Goal: Task Accomplishment & Management: Manage account settings

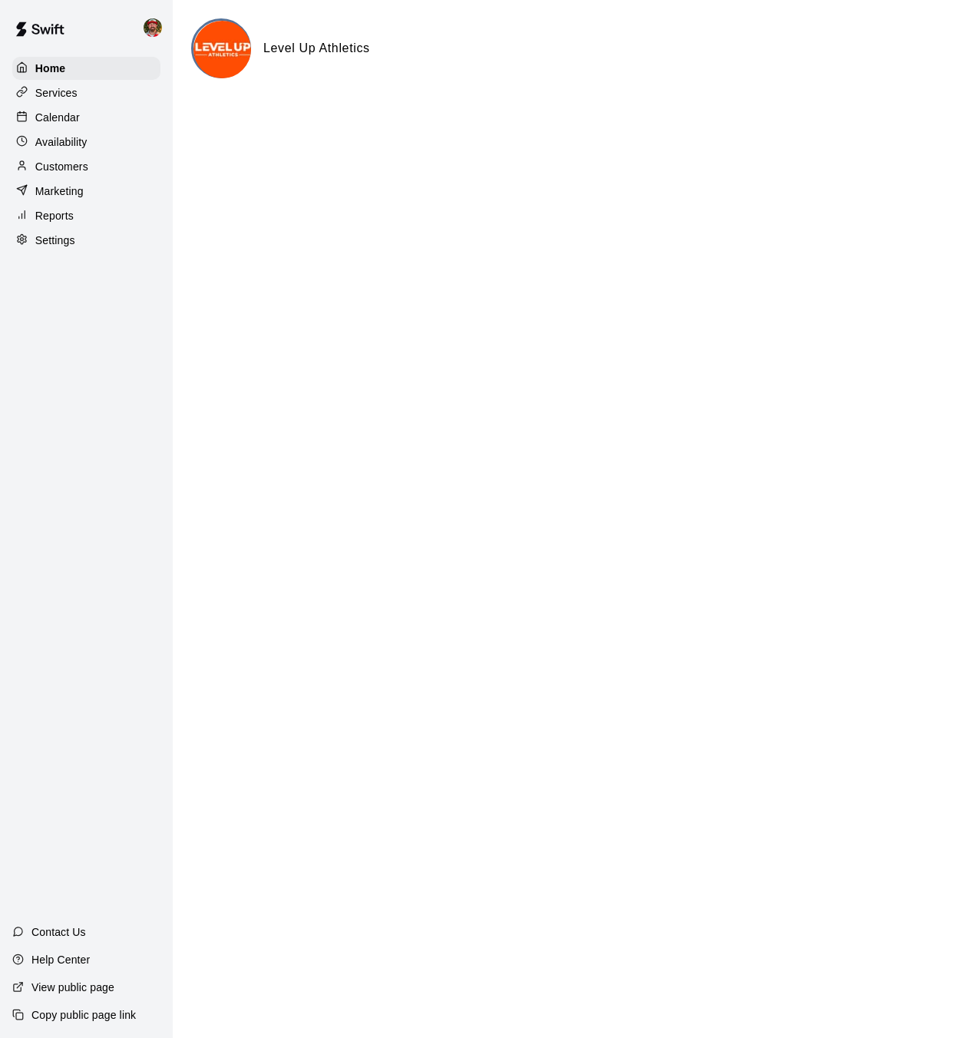
click at [55, 119] on p "Calendar" at bounding box center [57, 117] width 45 height 15
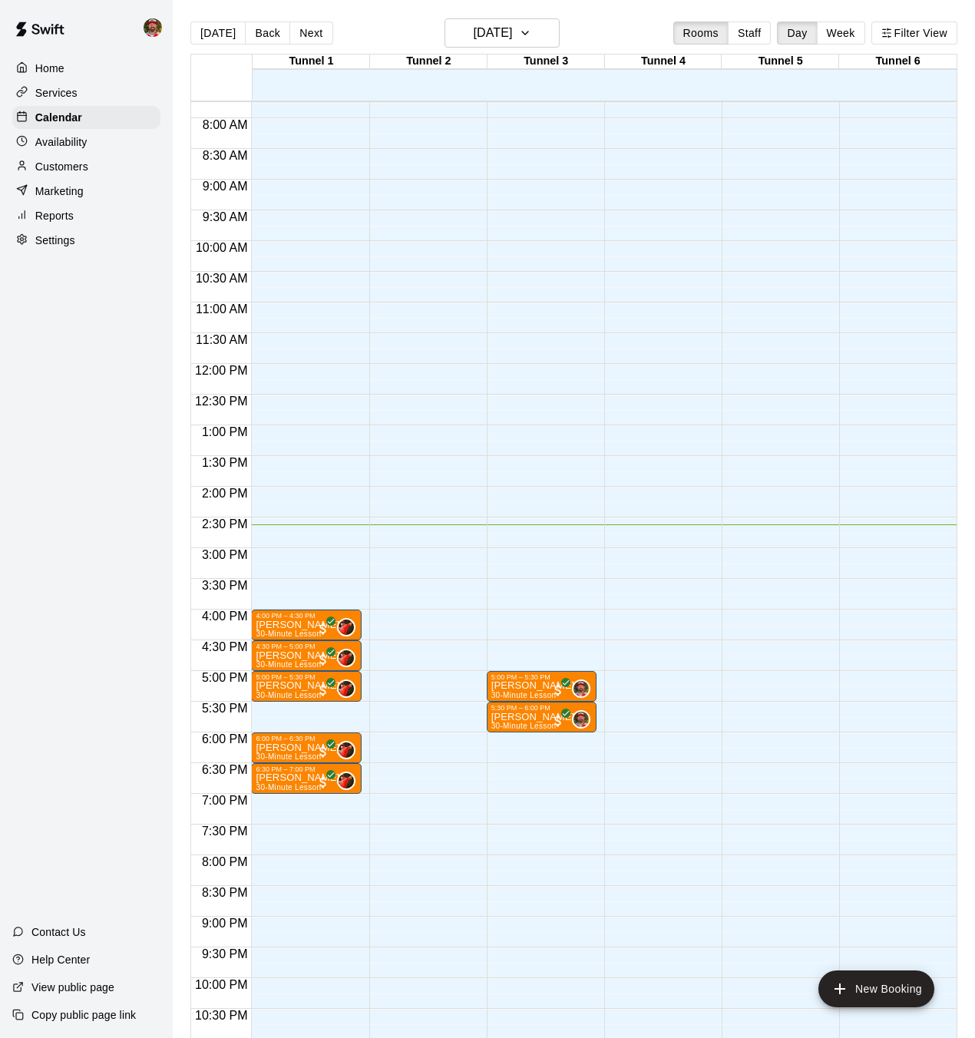
scroll to position [469, 0]
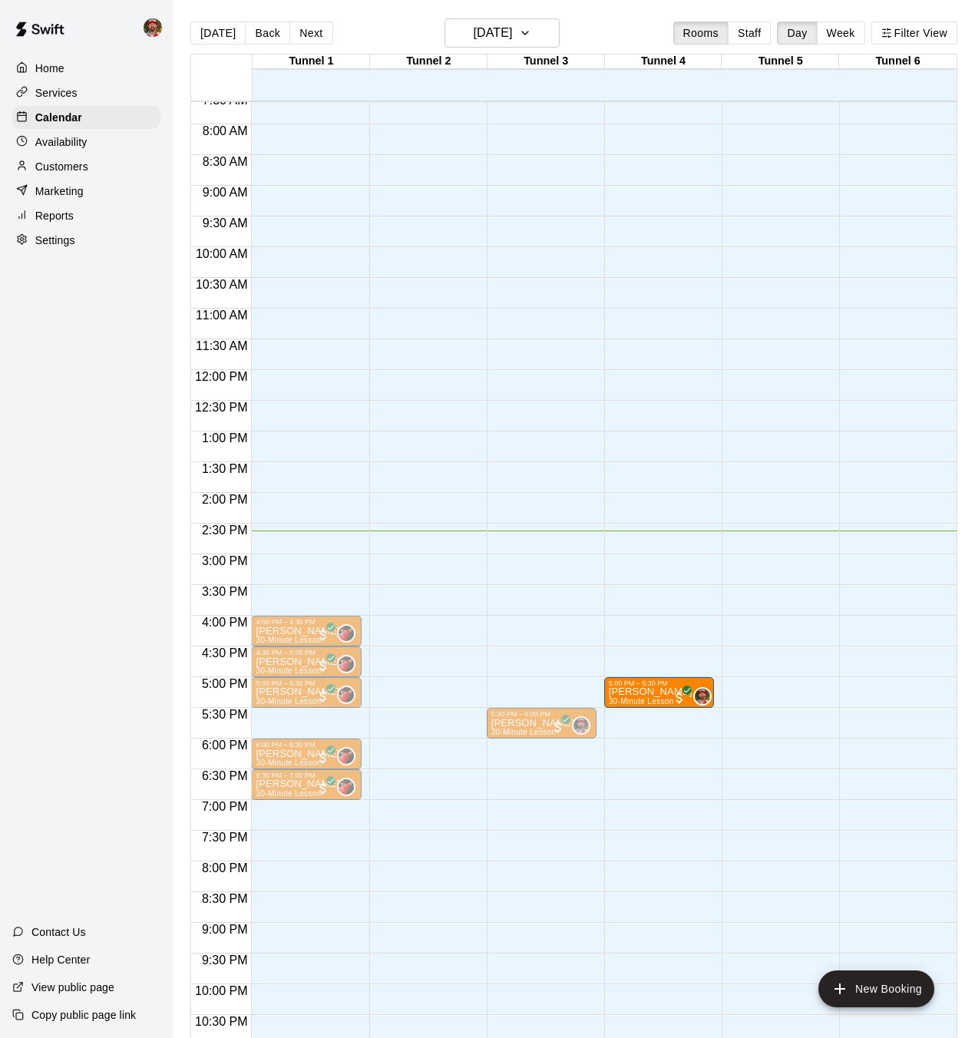
drag, startPoint x: 521, startPoint y: 683, endPoint x: 629, endPoint y: 683, distance: 107.5
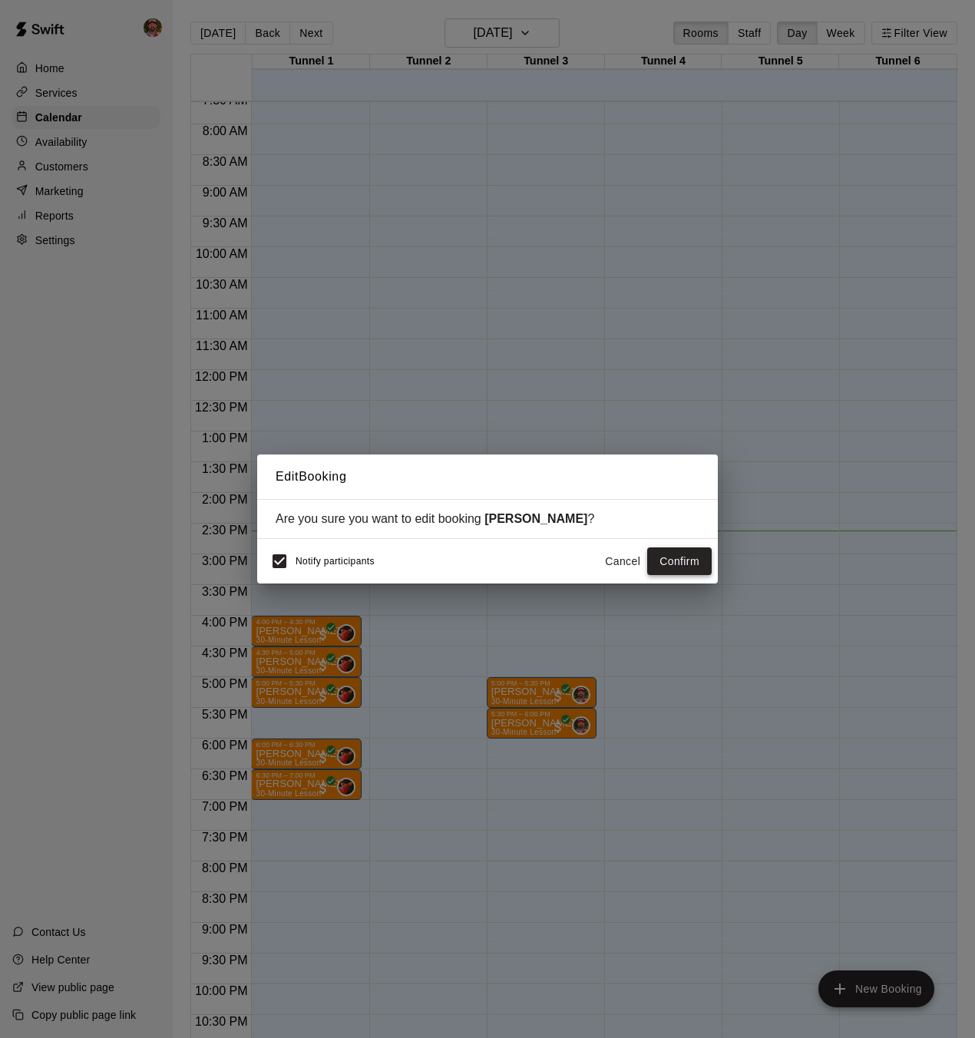
click at [667, 558] on button "Confirm" at bounding box center [679, 562] width 65 height 28
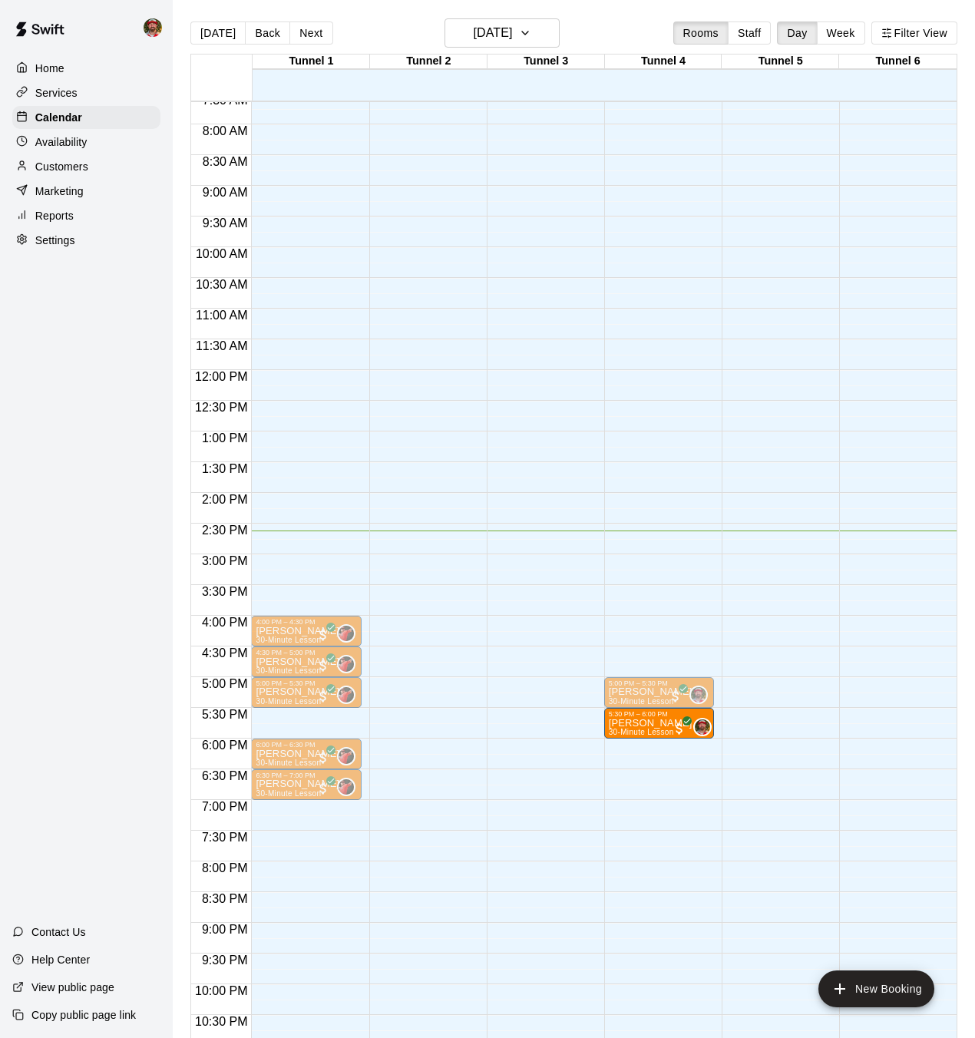
drag, startPoint x: 509, startPoint y: 718, endPoint x: 640, endPoint y: 726, distance: 130.8
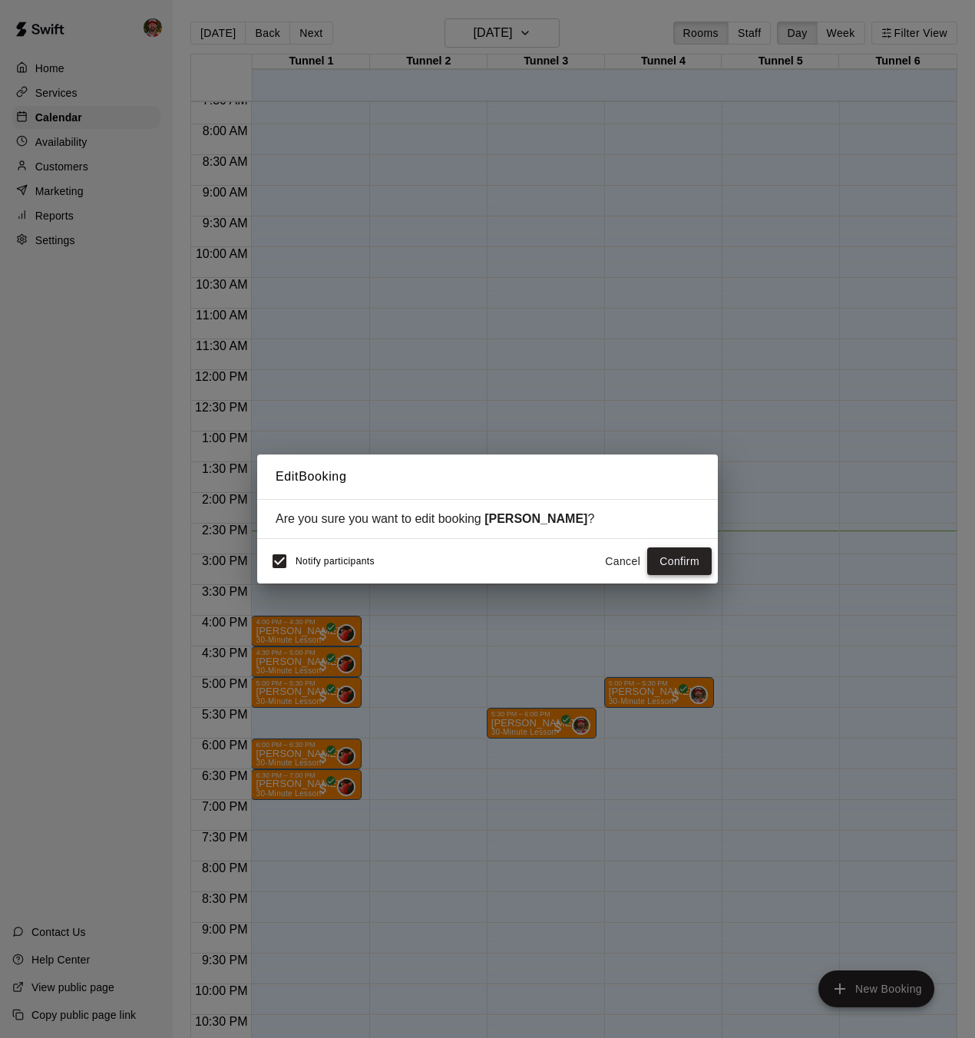
click at [660, 561] on button "Confirm" at bounding box center [679, 562] width 65 height 28
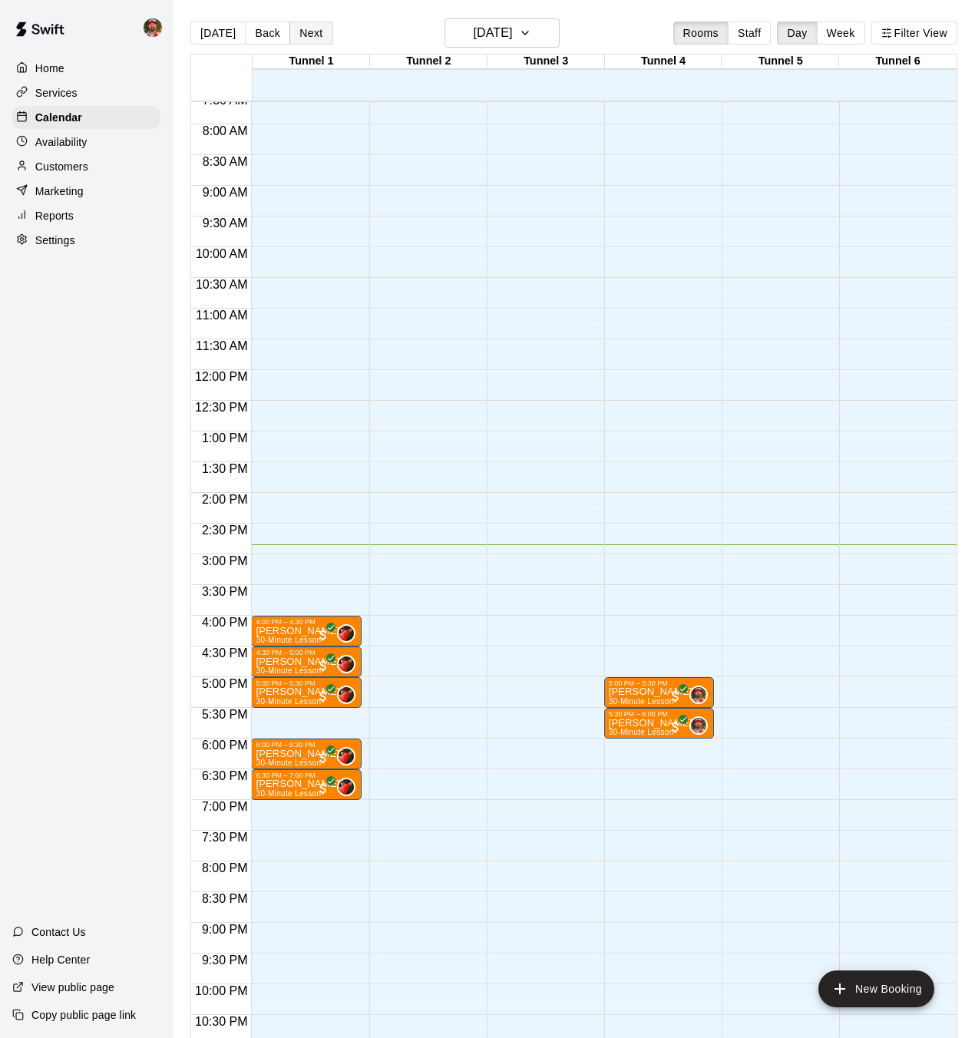
click at [299, 27] on button "Next" at bounding box center [310, 33] width 43 height 23
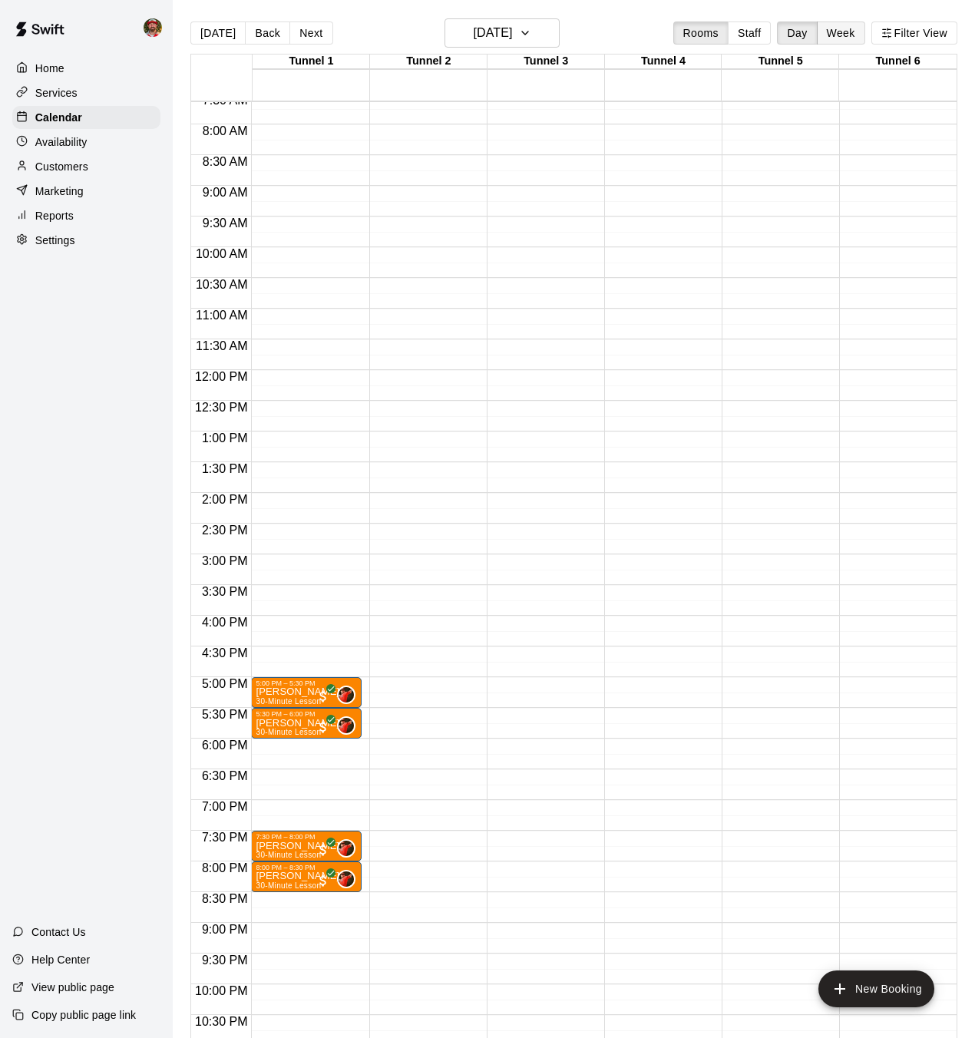
click at [850, 27] on button "Week" at bounding box center [841, 33] width 48 height 23
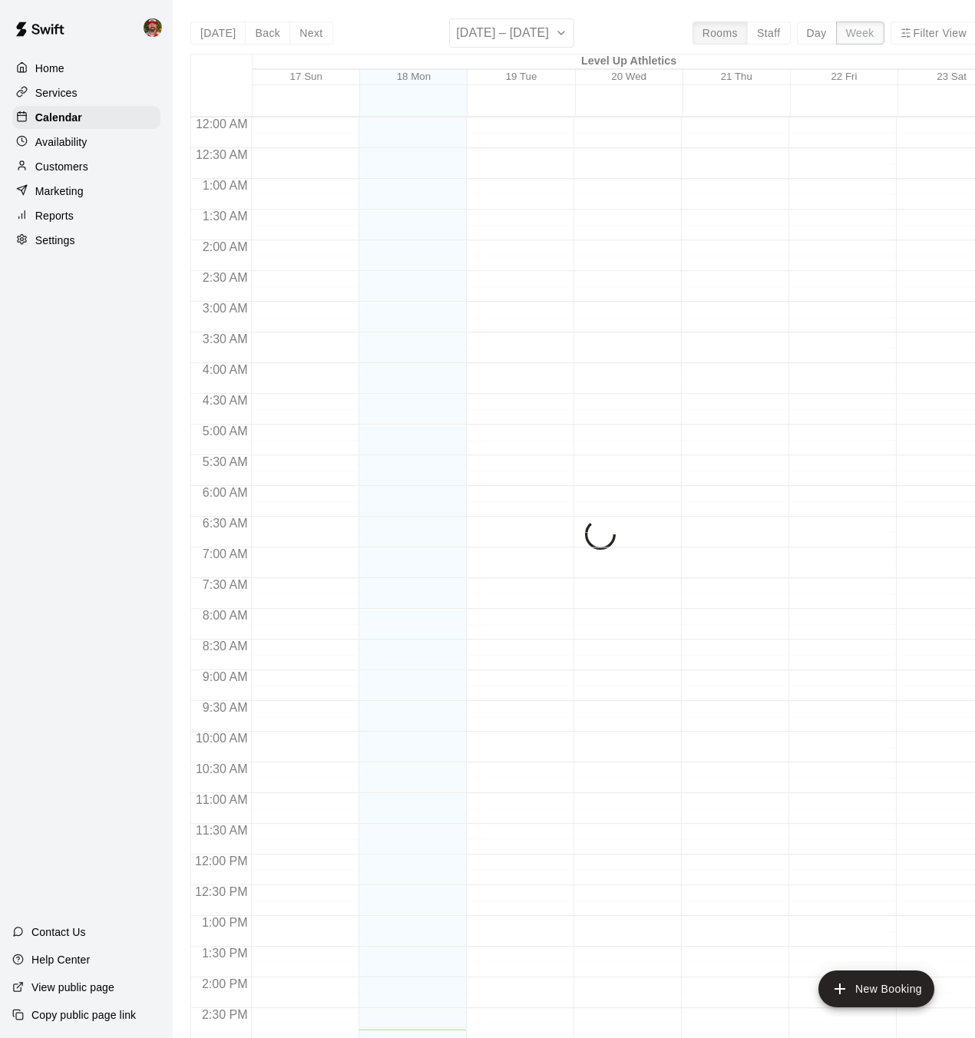
scroll to position [537, 0]
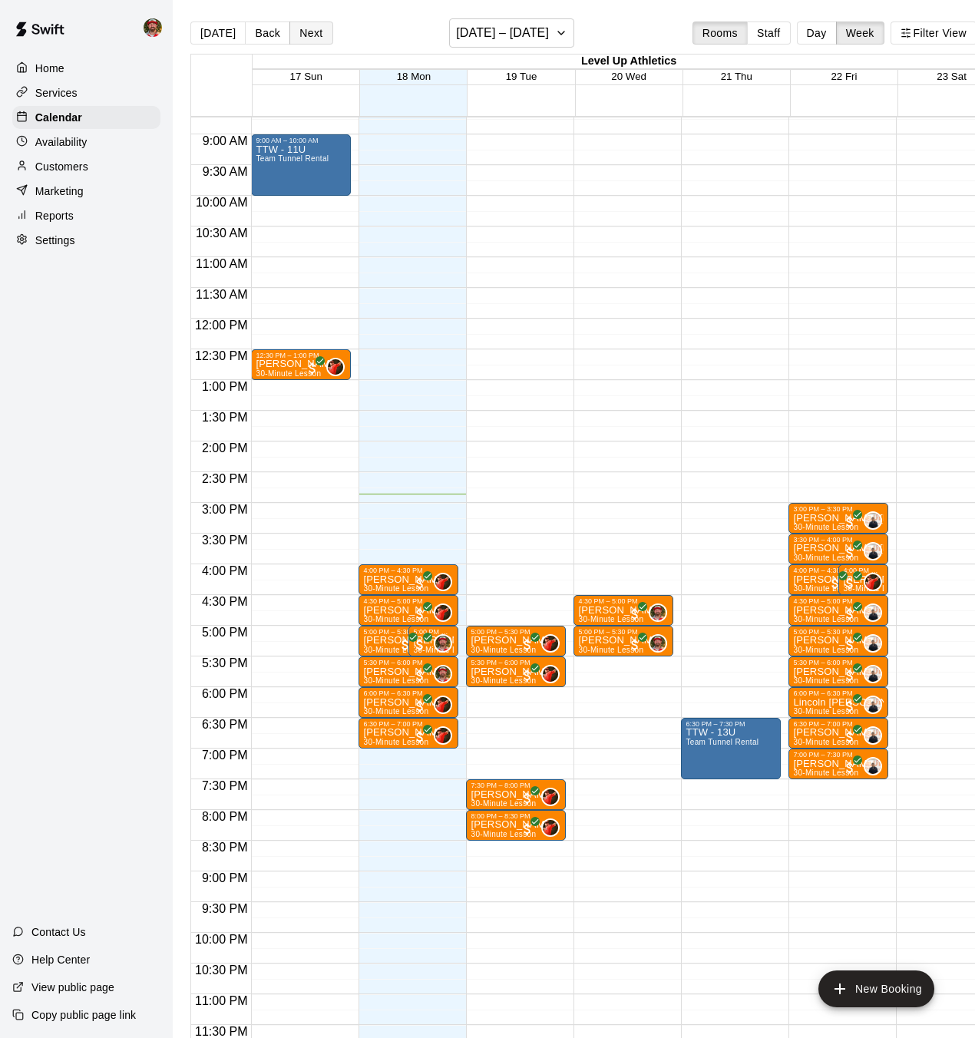
click at [302, 35] on button "Next" at bounding box center [310, 33] width 43 height 23
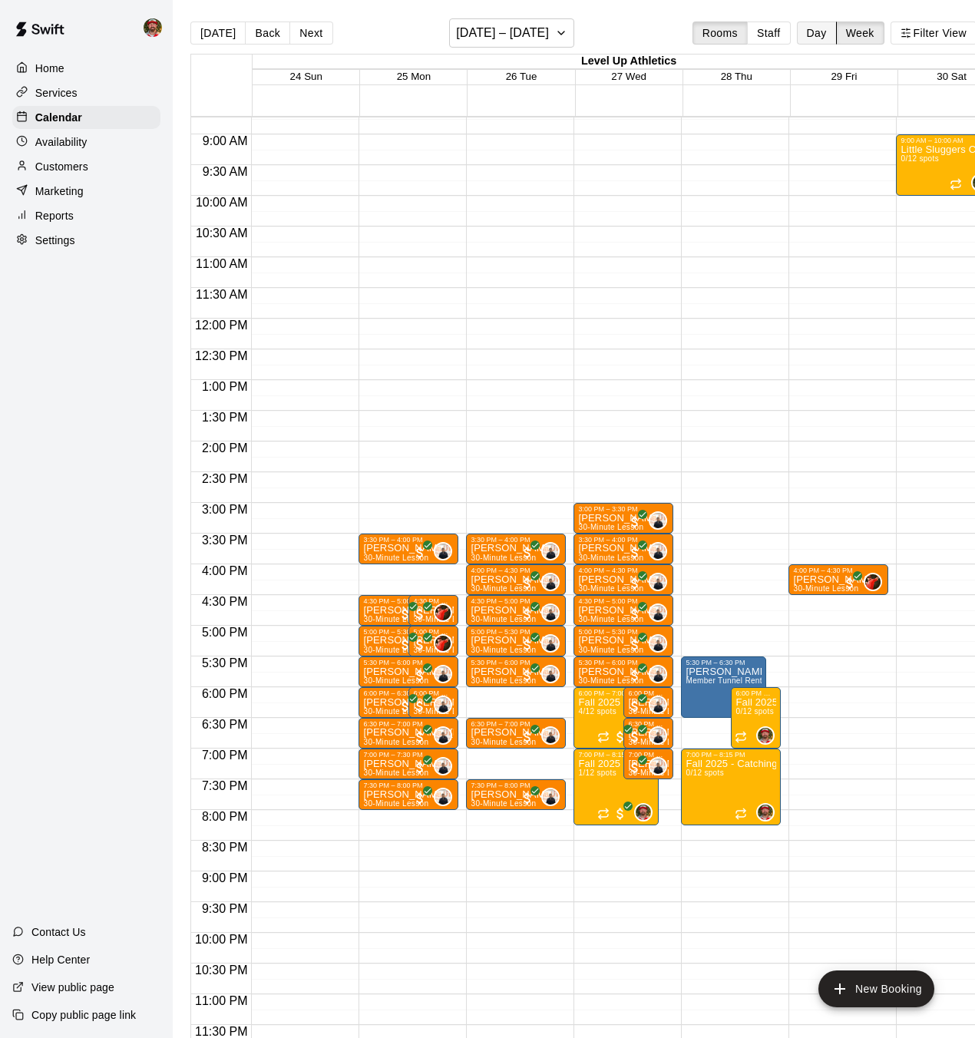
click at [809, 28] on button "Day" at bounding box center [817, 33] width 40 height 23
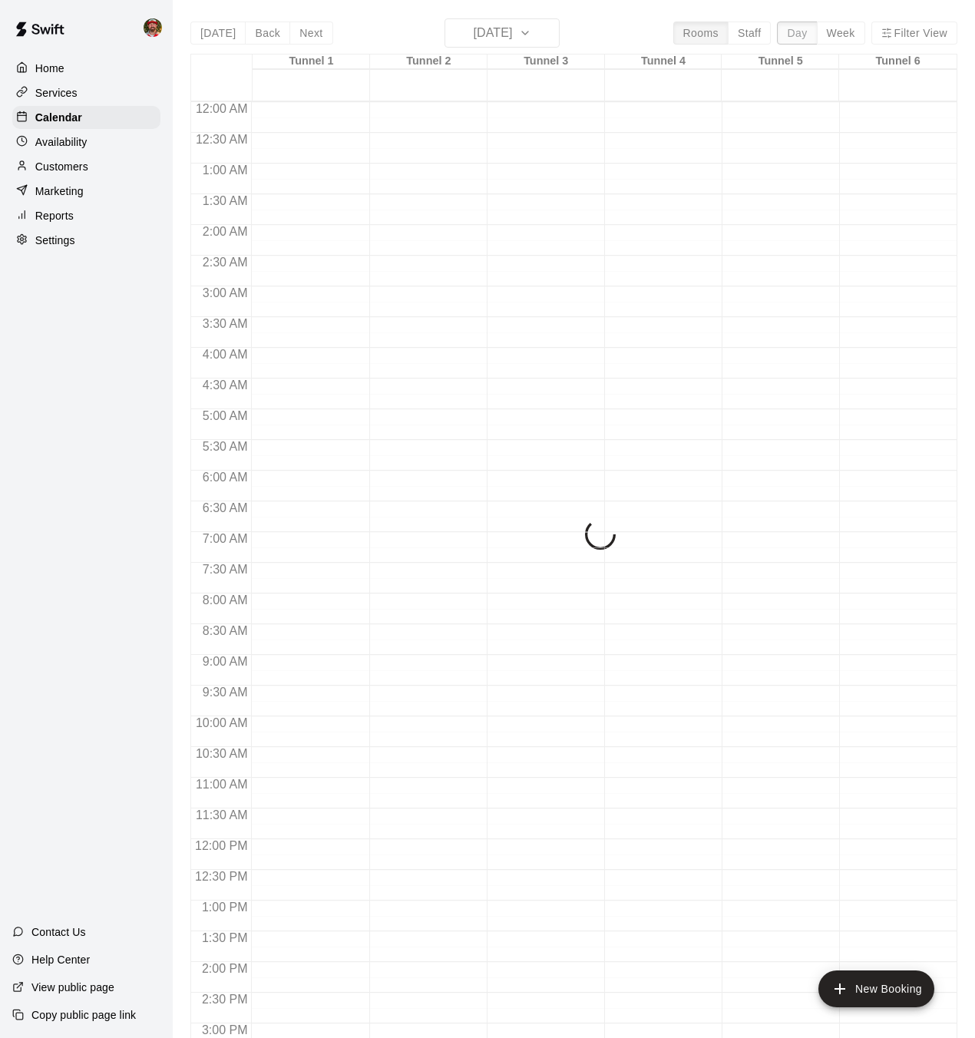
scroll to position [521, 0]
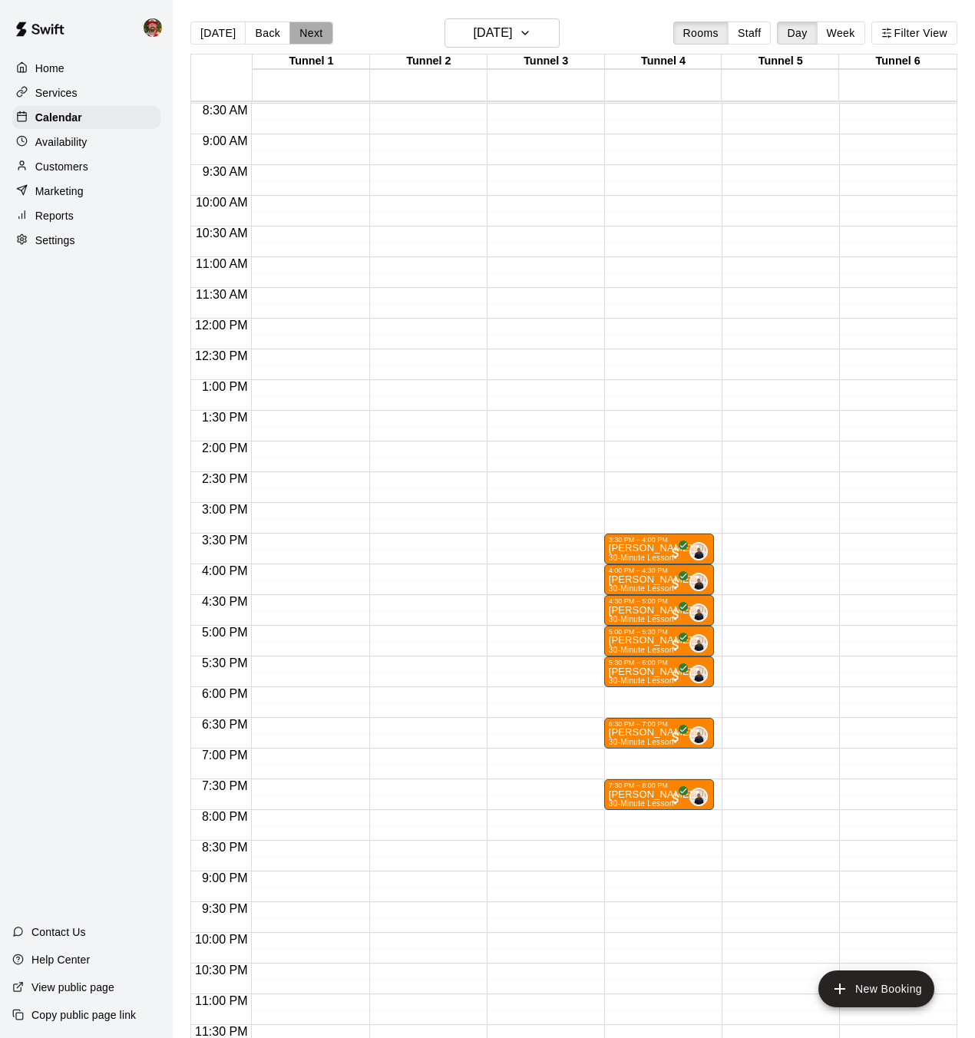
click at [307, 37] on button "Next" at bounding box center [310, 33] width 43 height 23
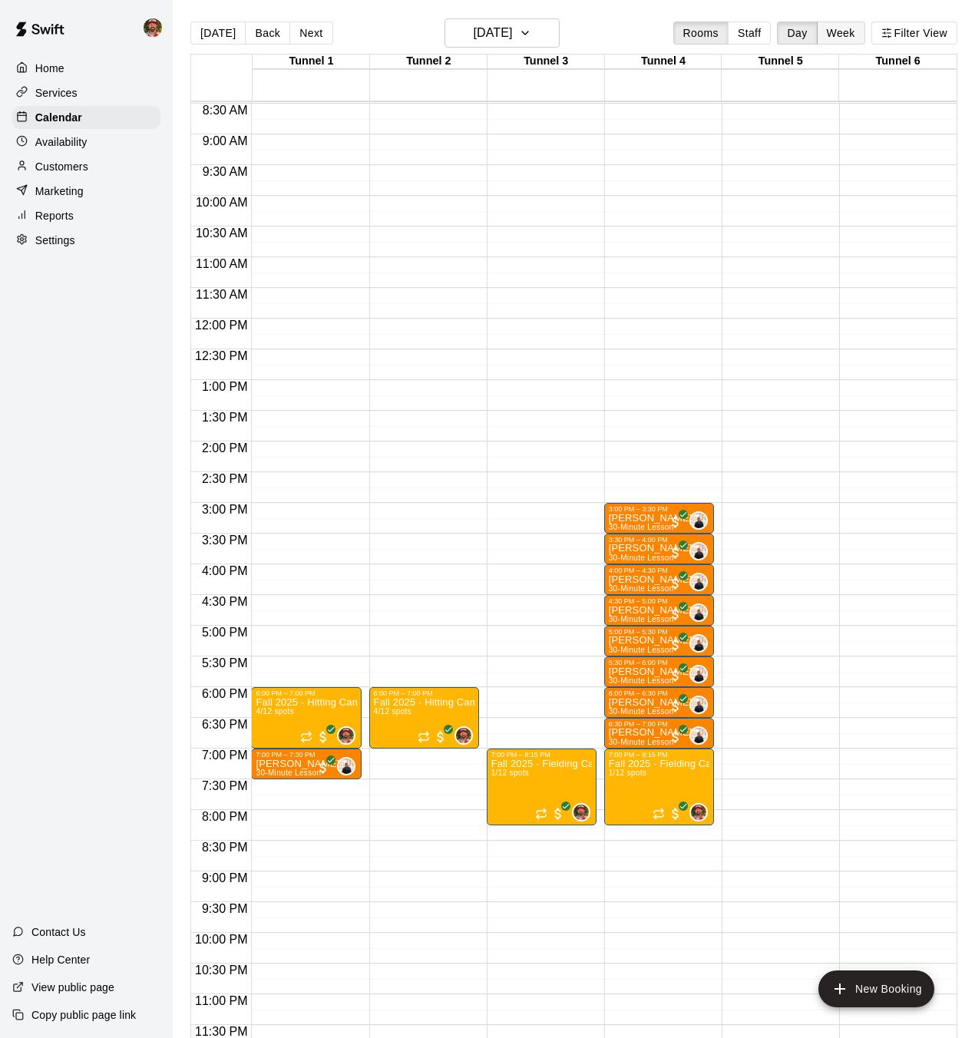
click at [835, 41] on button "Week" at bounding box center [841, 33] width 48 height 23
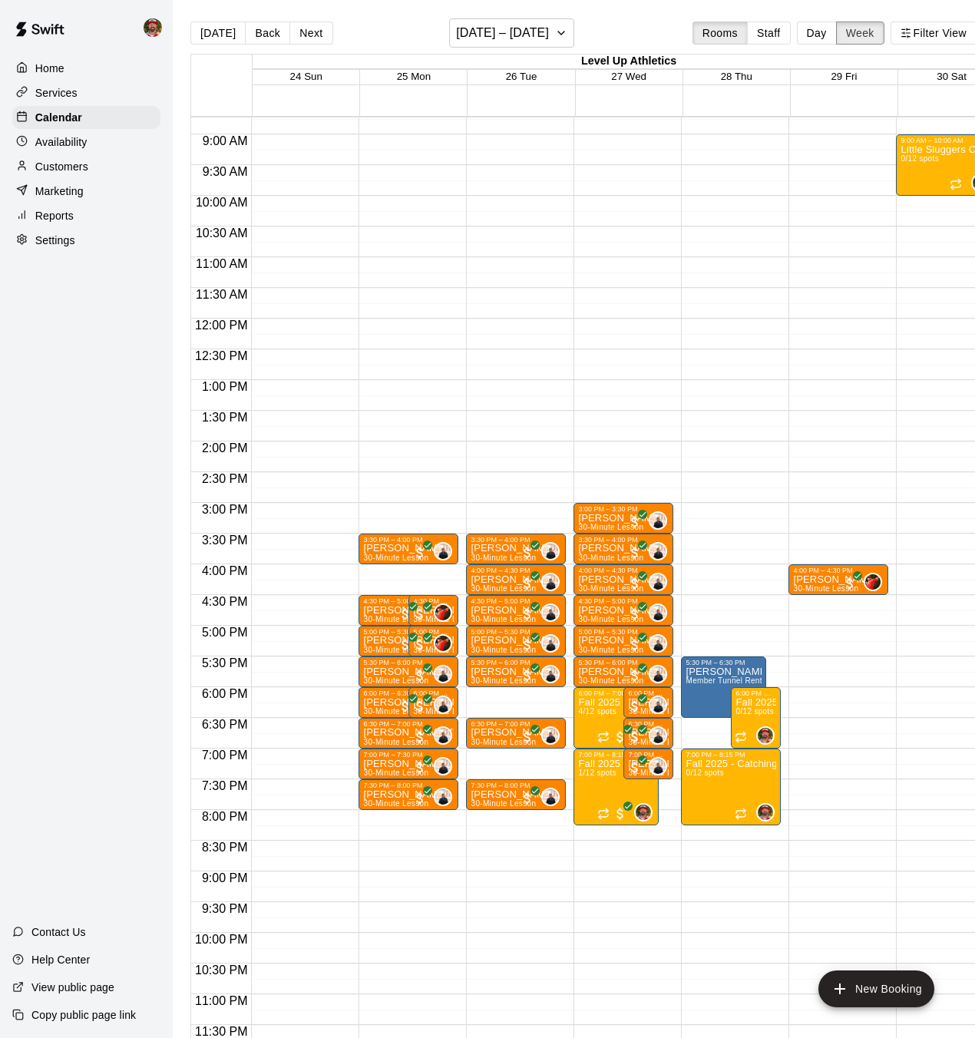
scroll to position [0, 28]
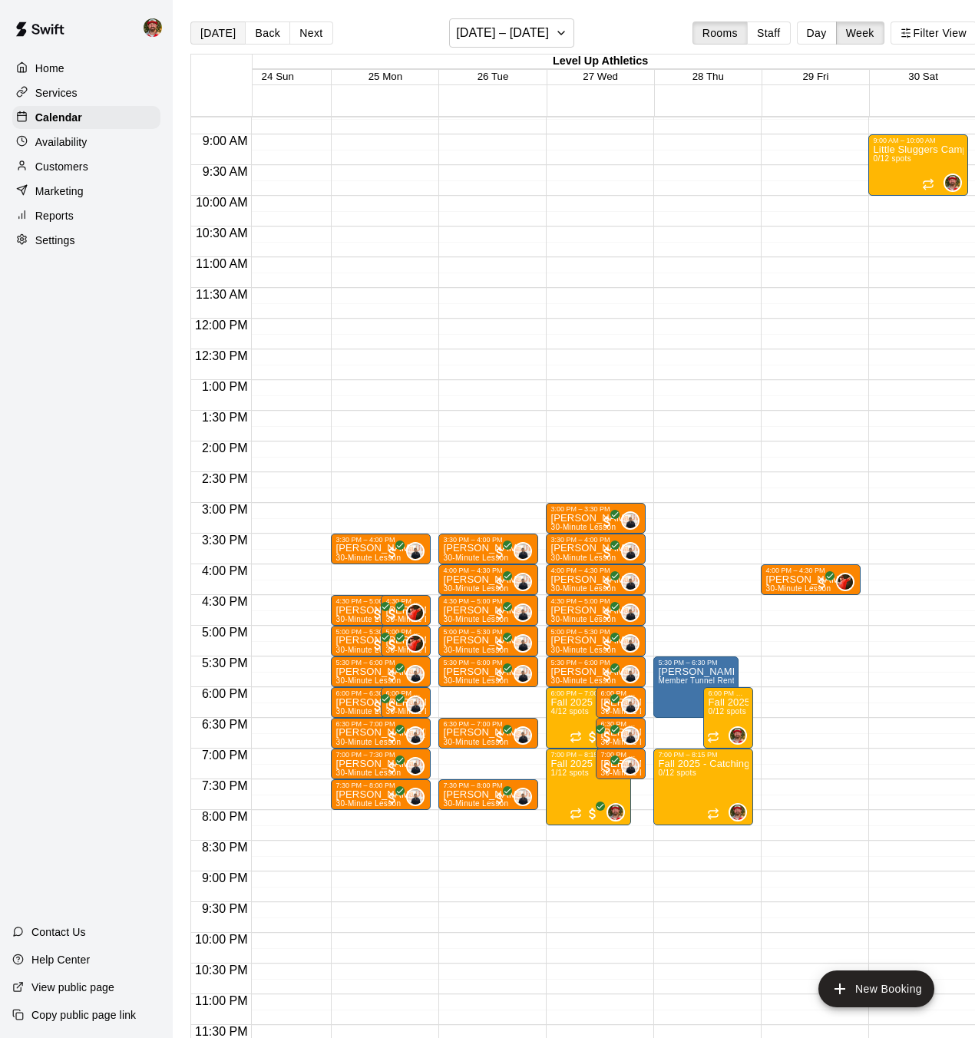
click at [219, 32] on button "[DATE]" at bounding box center [217, 33] width 55 height 23
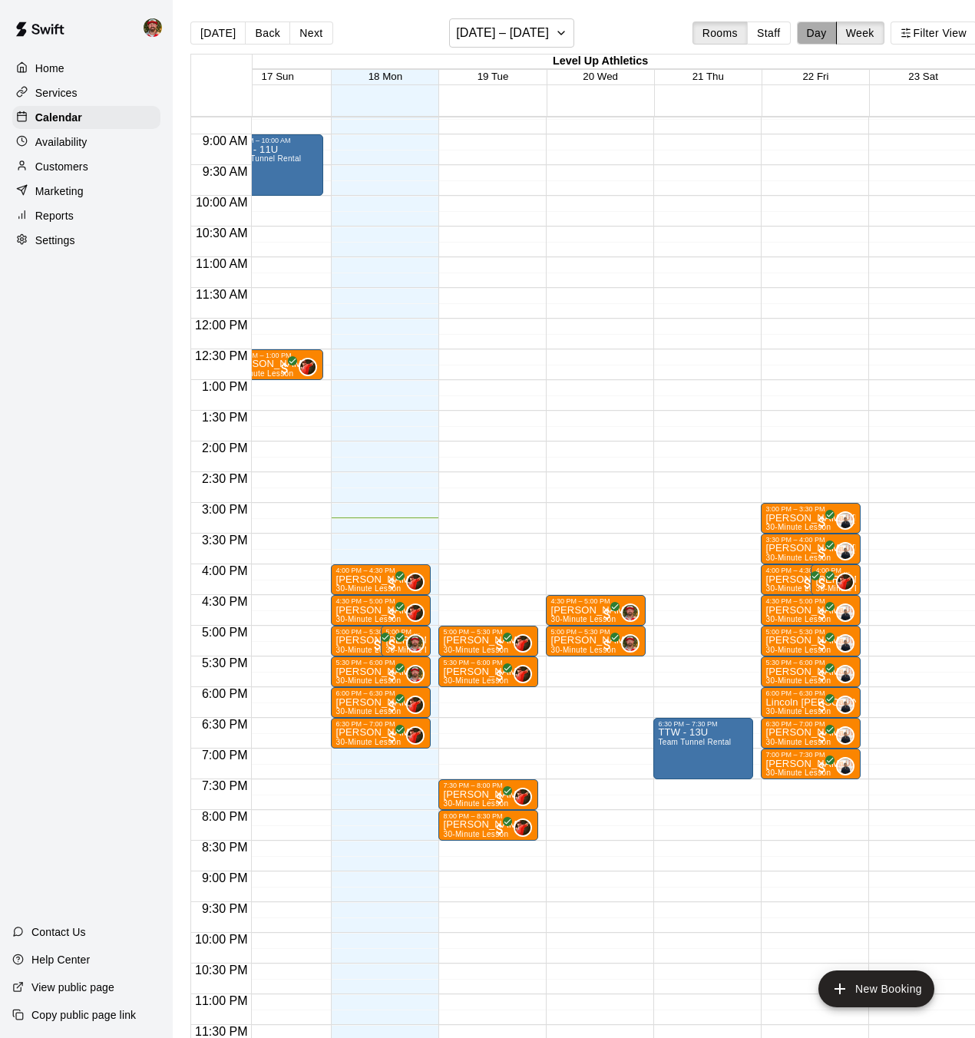
click at [810, 36] on button "Day" at bounding box center [817, 33] width 40 height 23
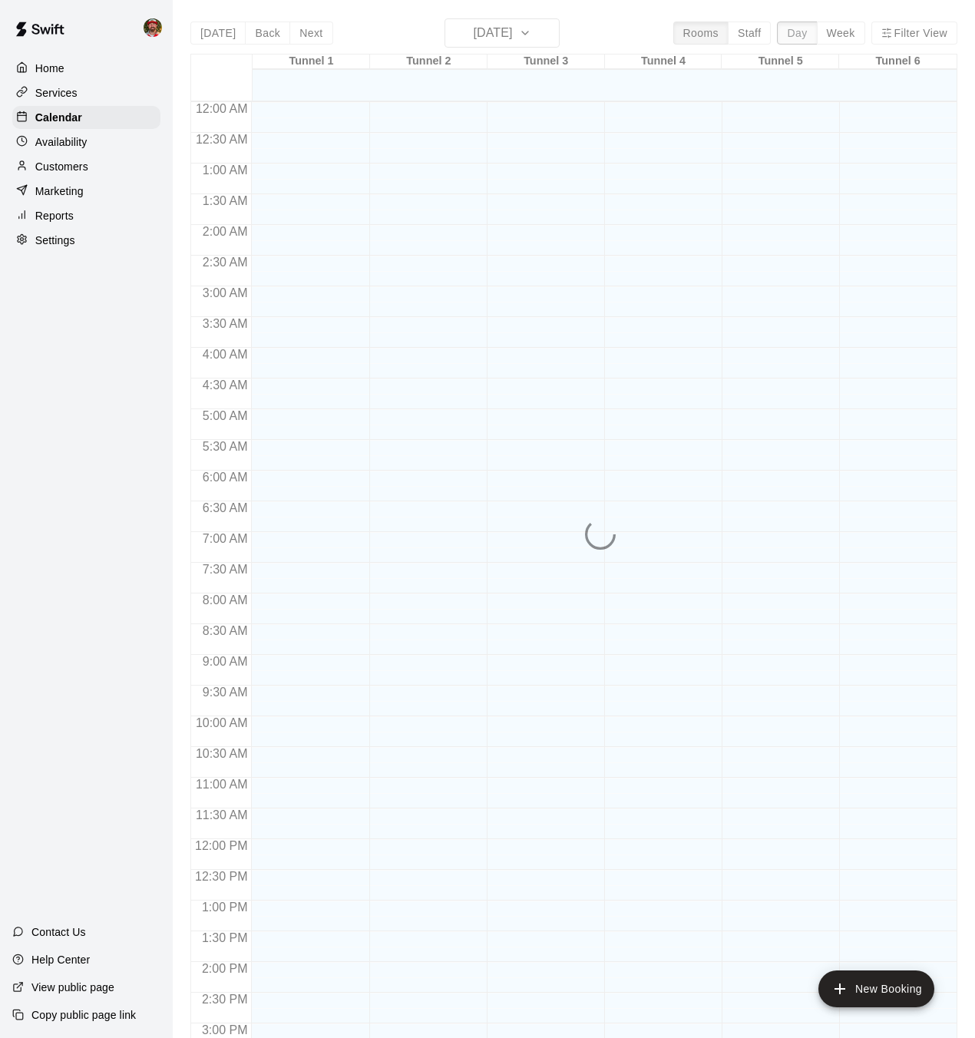
scroll to position [521, 0]
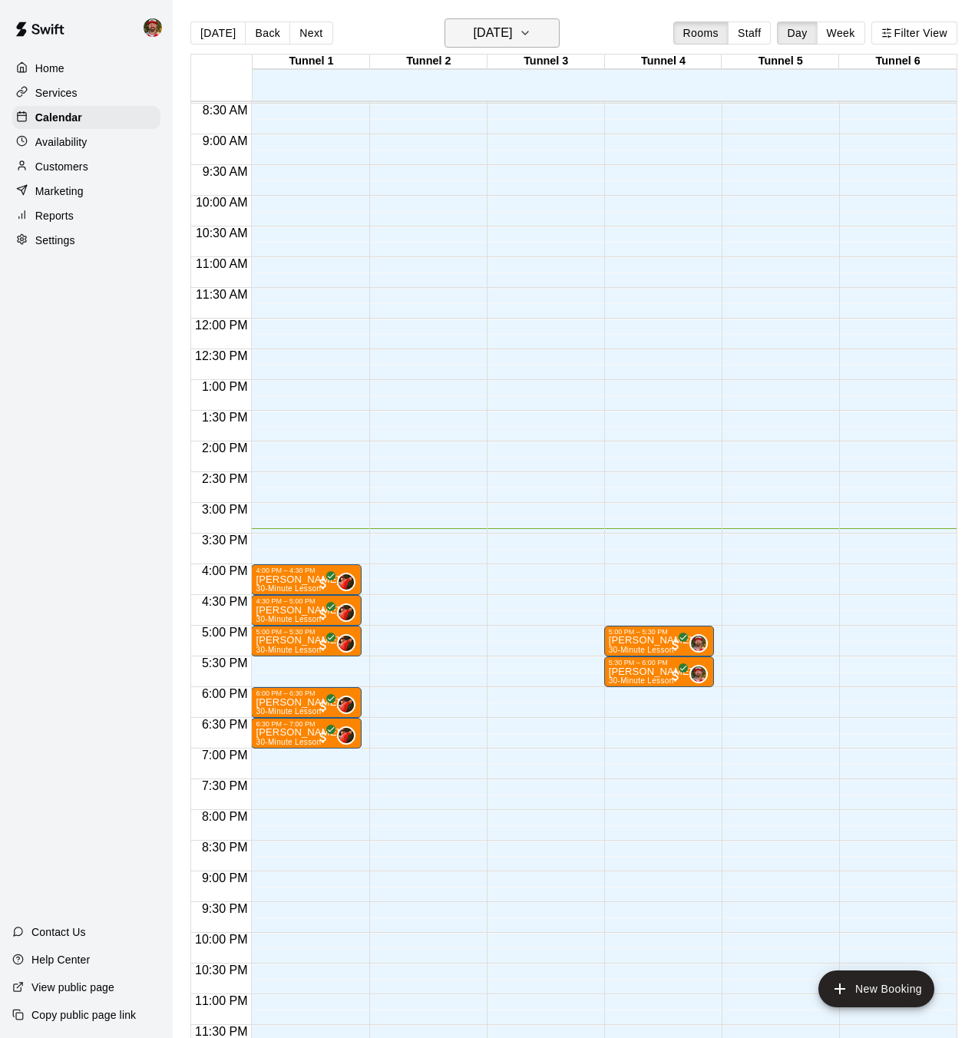
click at [477, 30] on h6 "[DATE]" at bounding box center [492, 33] width 39 height 22
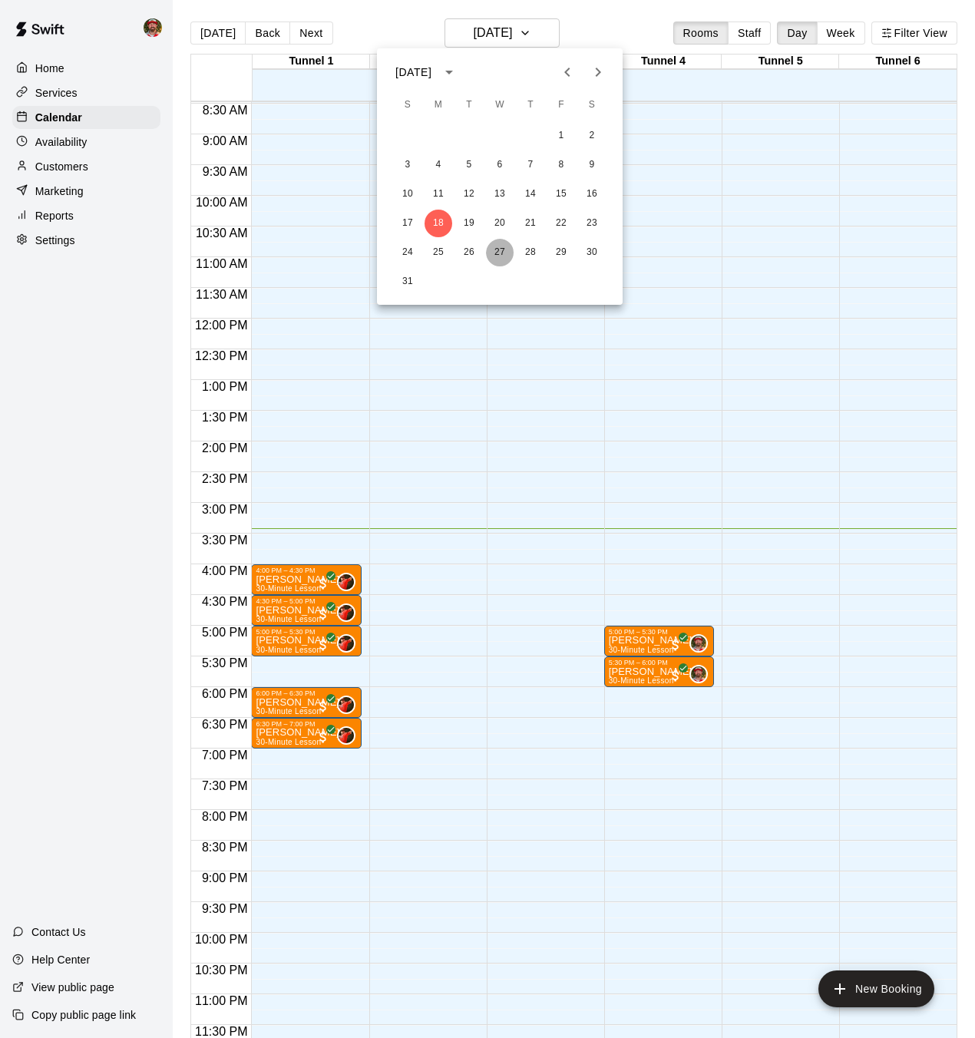
click at [507, 251] on button "27" at bounding box center [500, 253] width 28 height 28
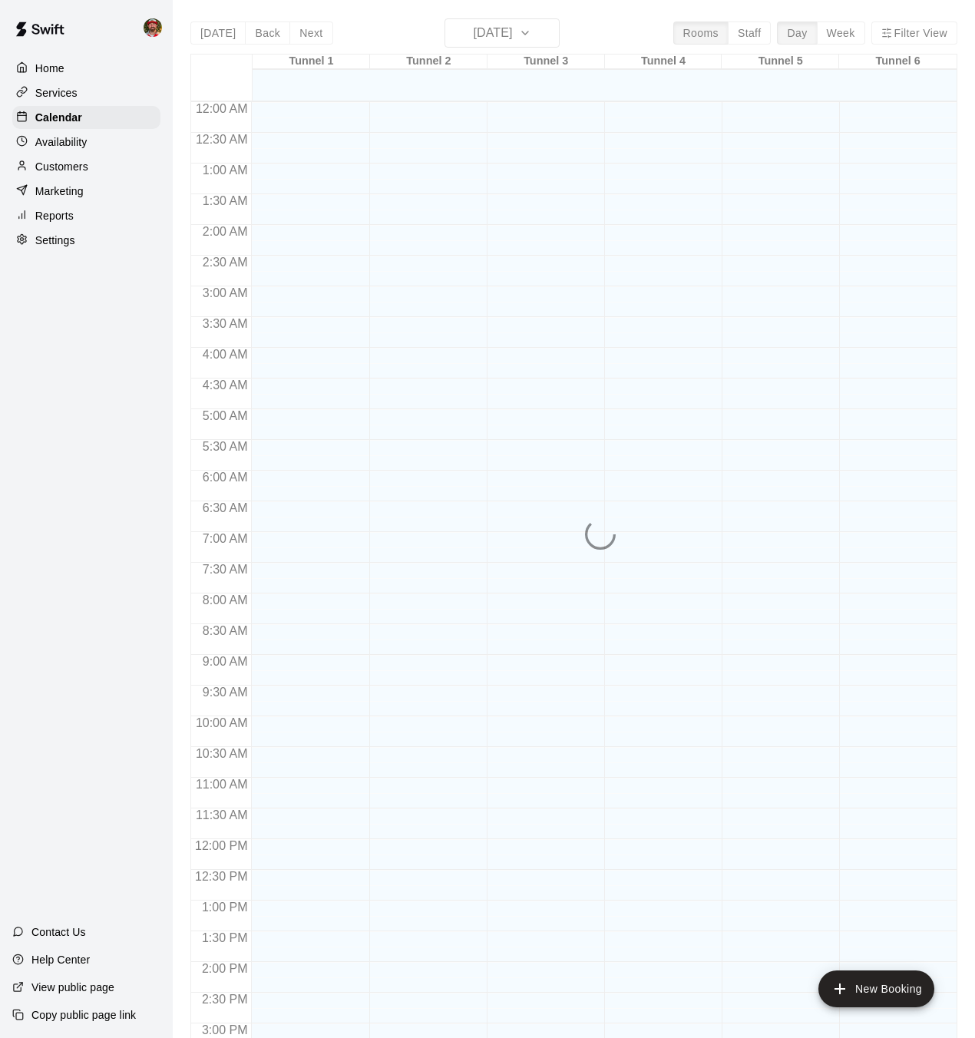
scroll to position [475, 0]
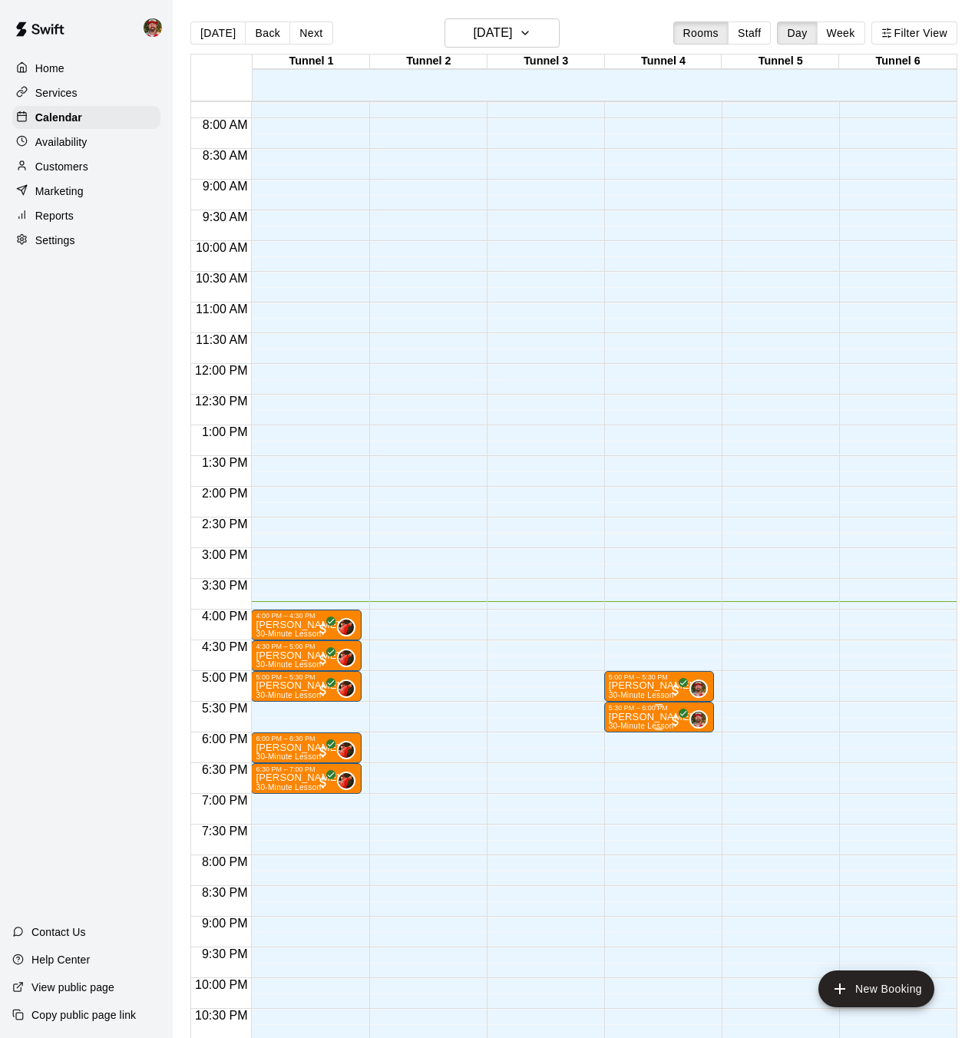
click at [620, 763] on img "edit" at bounding box center [625, 765] width 18 height 18
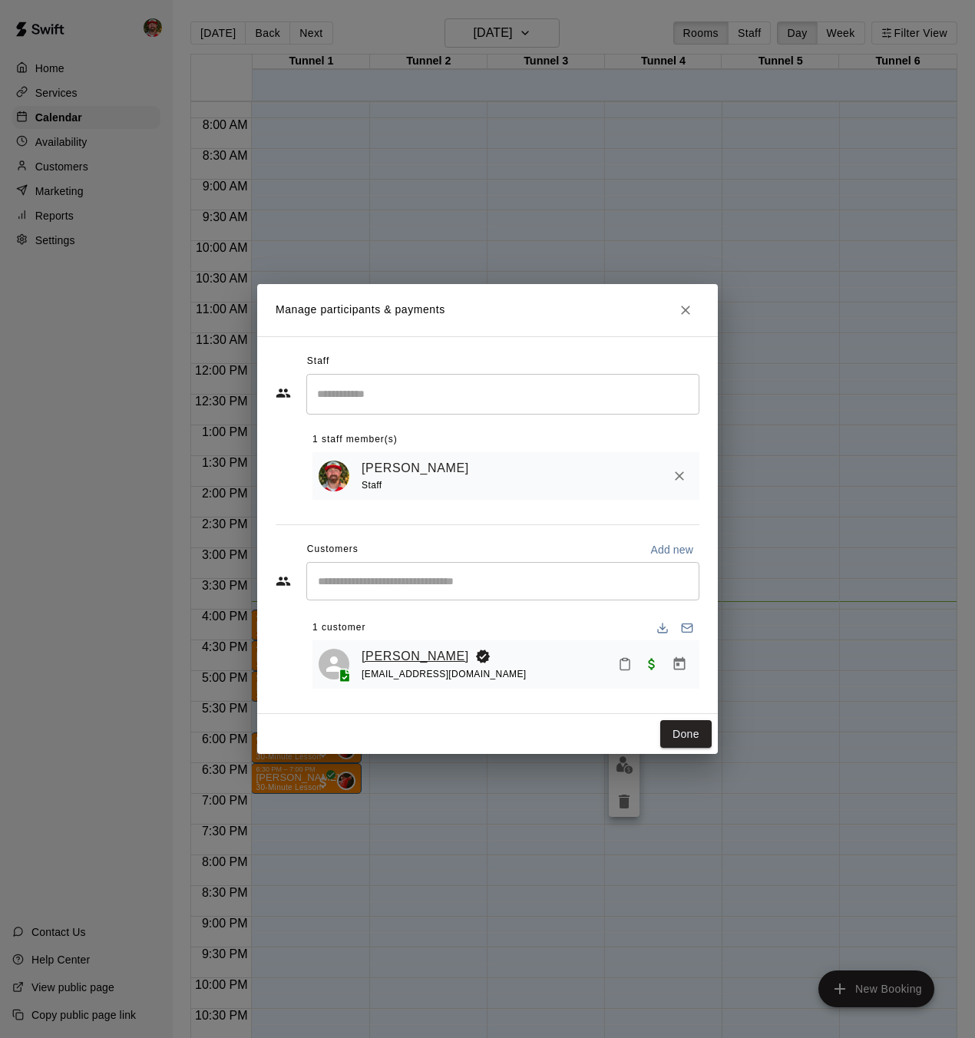
click at [392, 658] on link "[PERSON_NAME]" at bounding box center [416, 657] width 108 height 20
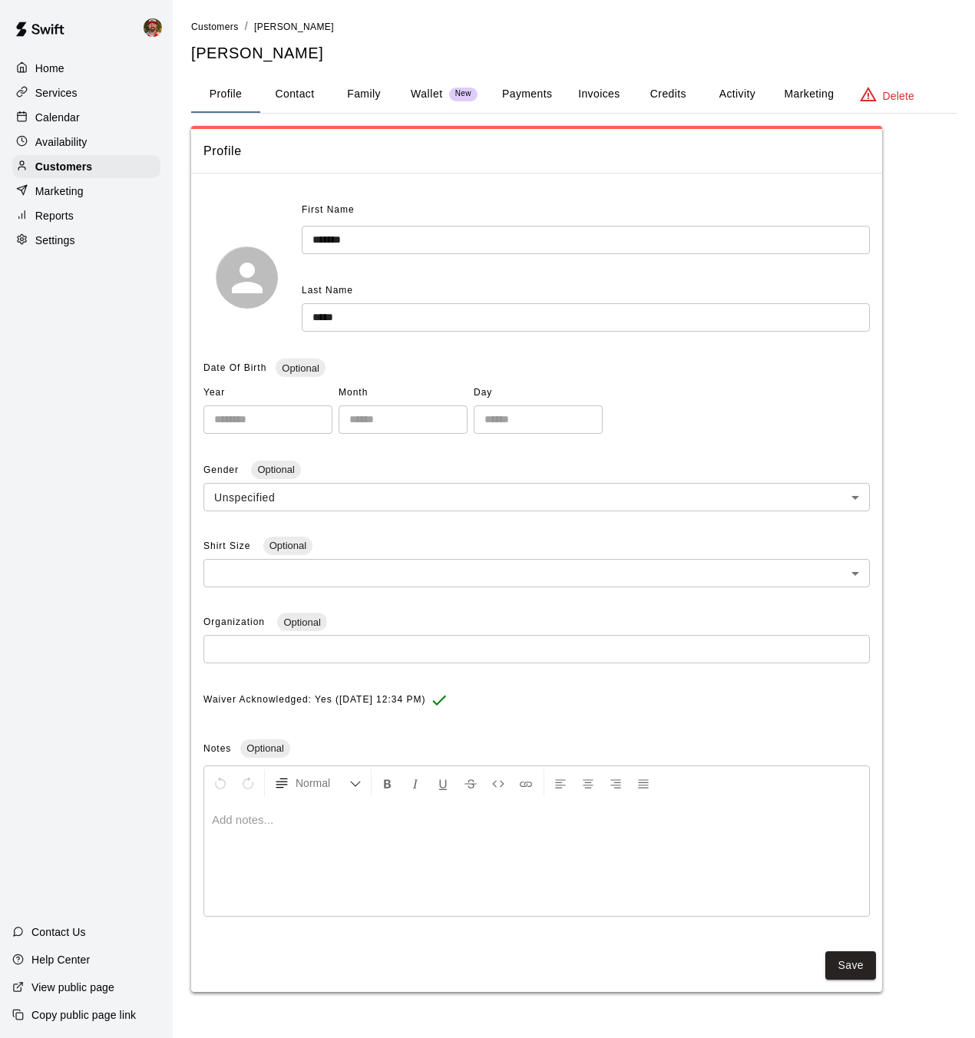
click at [45, 24] on img at bounding box center [40, 29] width 80 height 46
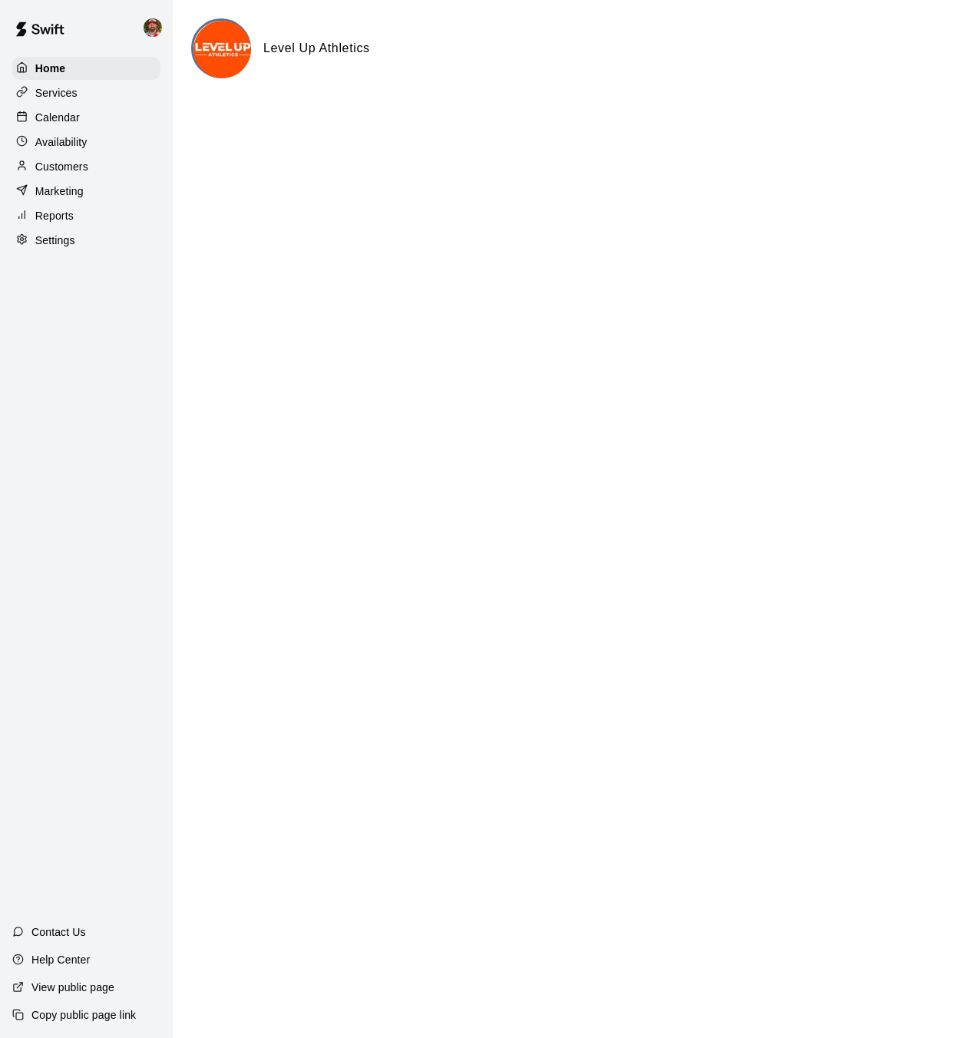
click at [63, 123] on p "Calendar" at bounding box center [57, 117] width 45 height 15
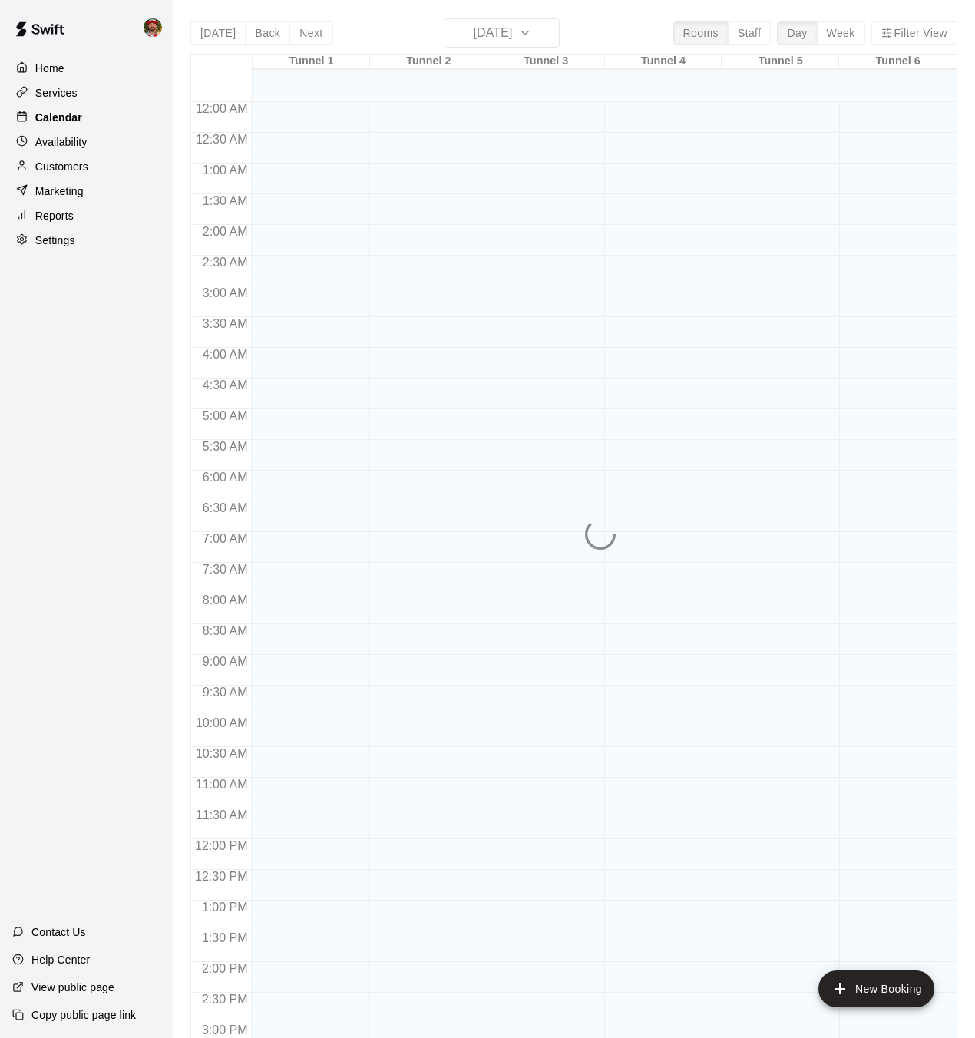
scroll to position [475, 0]
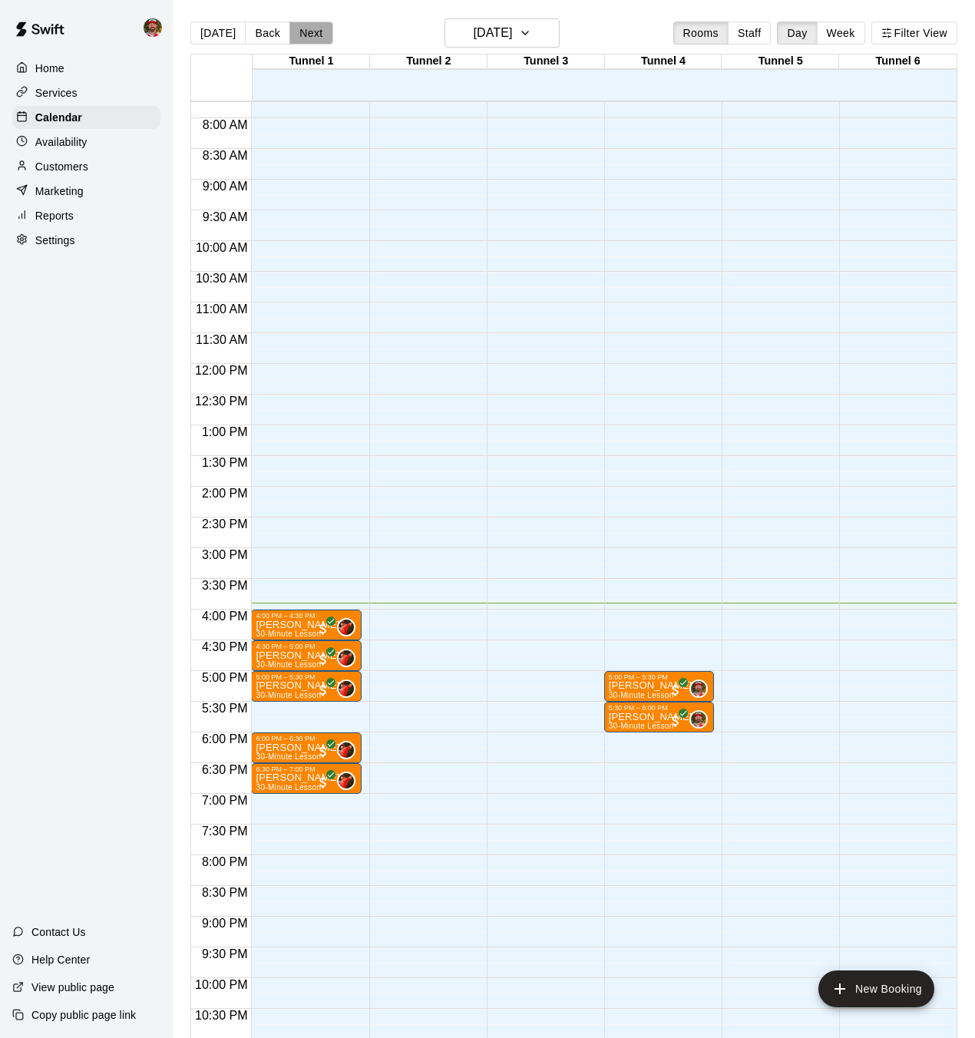
click at [298, 34] on button "Next" at bounding box center [310, 33] width 43 height 23
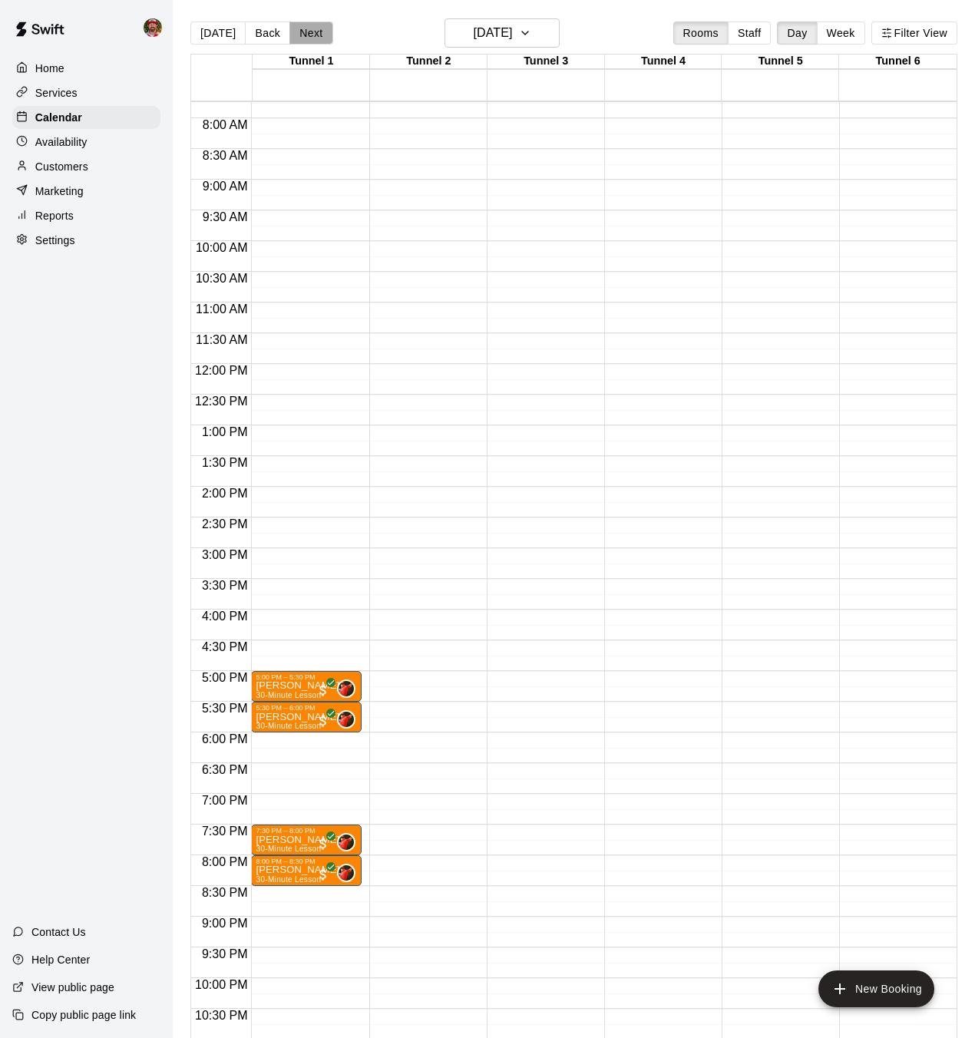
click at [298, 34] on button "Next" at bounding box center [310, 33] width 43 height 23
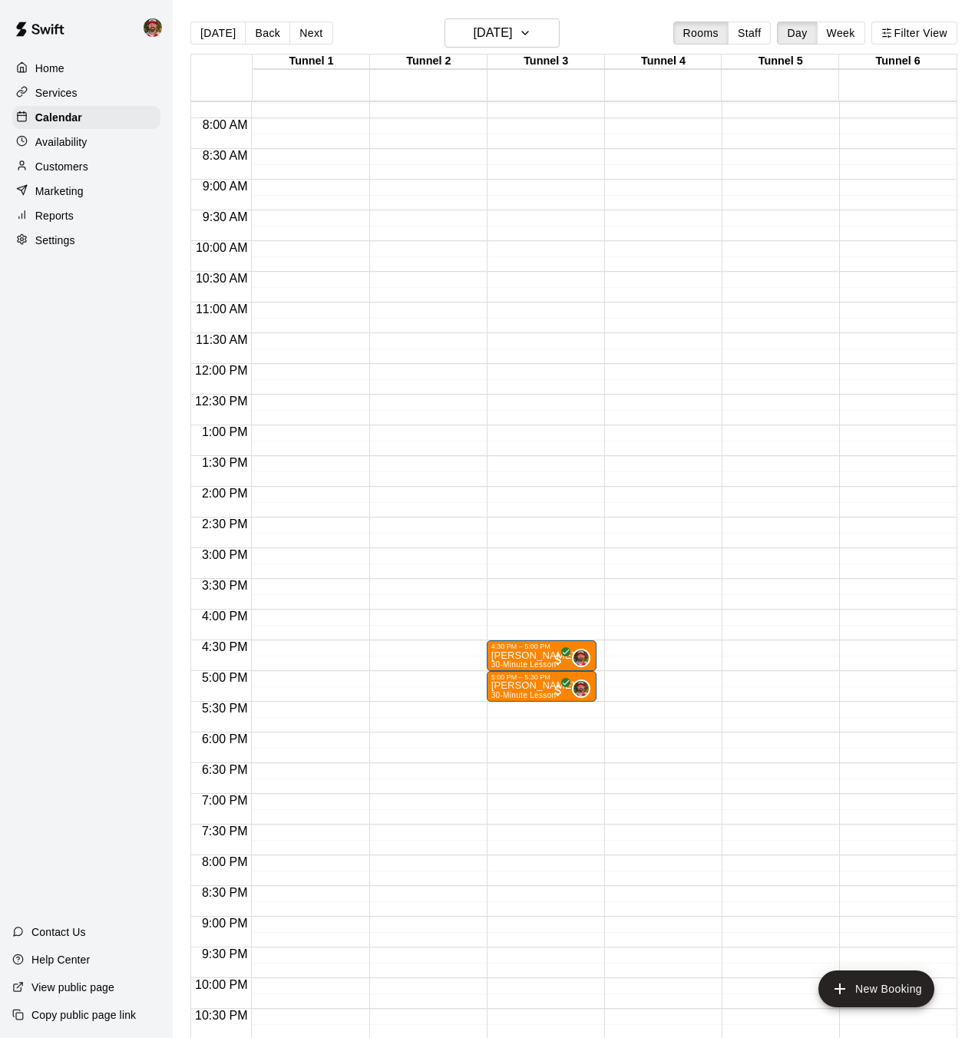
click at [220, 35] on button "[DATE]" at bounding box center [217, 33] width 55 height 23
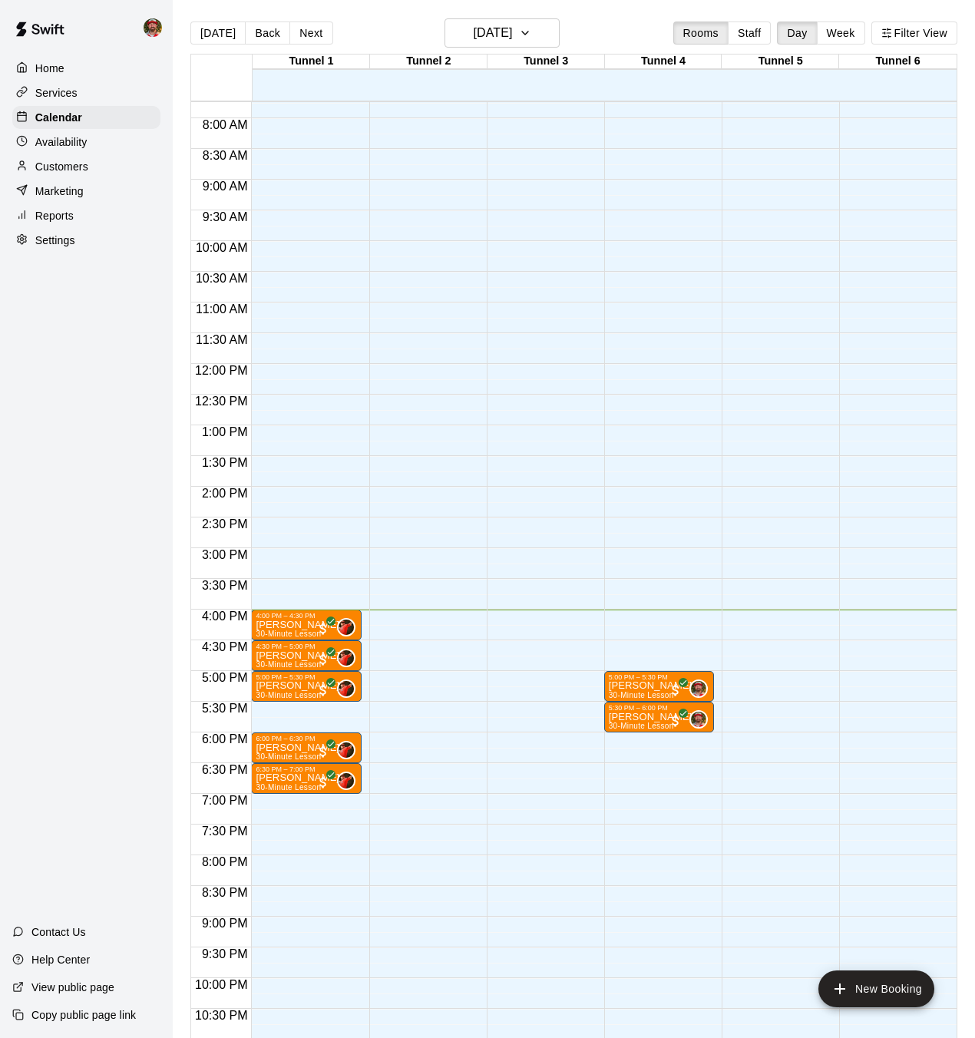
drag, startPoint x: 835, startPoint y: 38, endPoint x: 563, endPoint y: 51, distance: 272.1
click at [835, 38] on button "Week" at bounding box center [841, 33] width 48 height 23
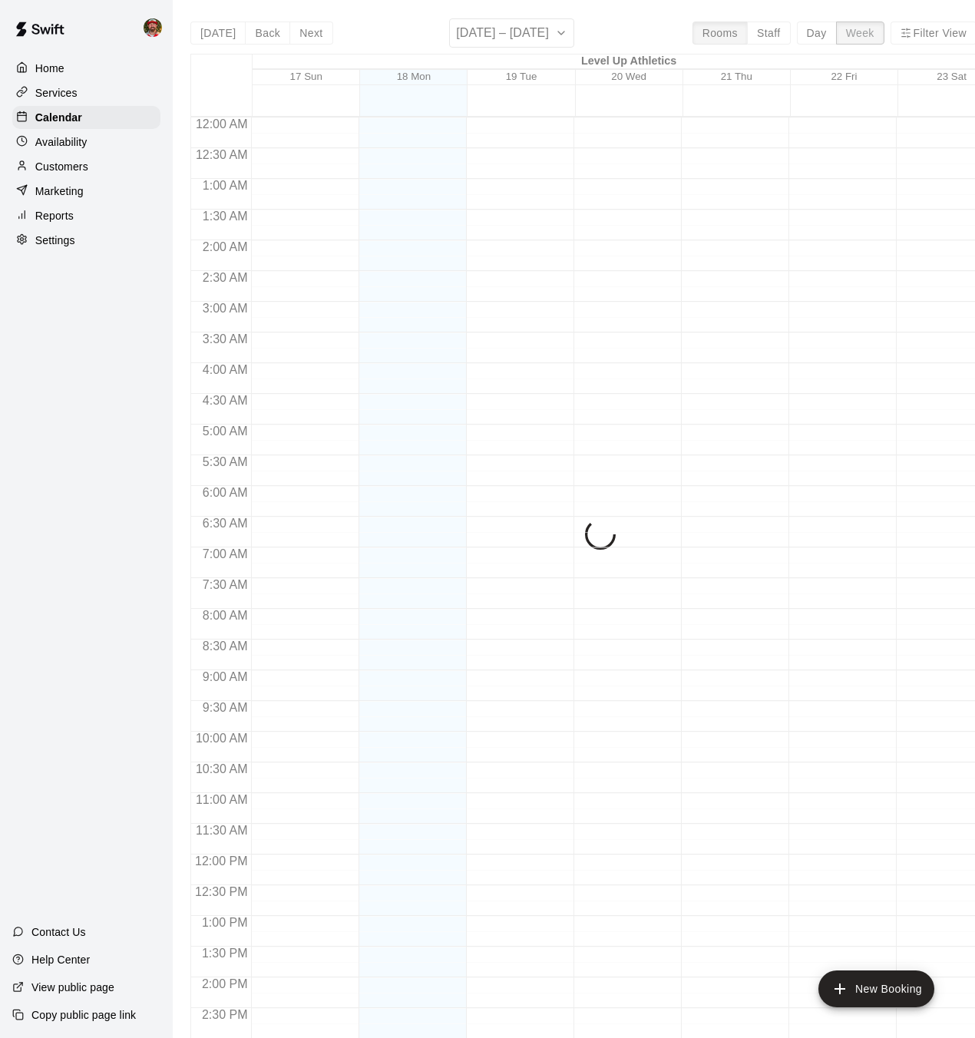
scroll to position [537, 0]
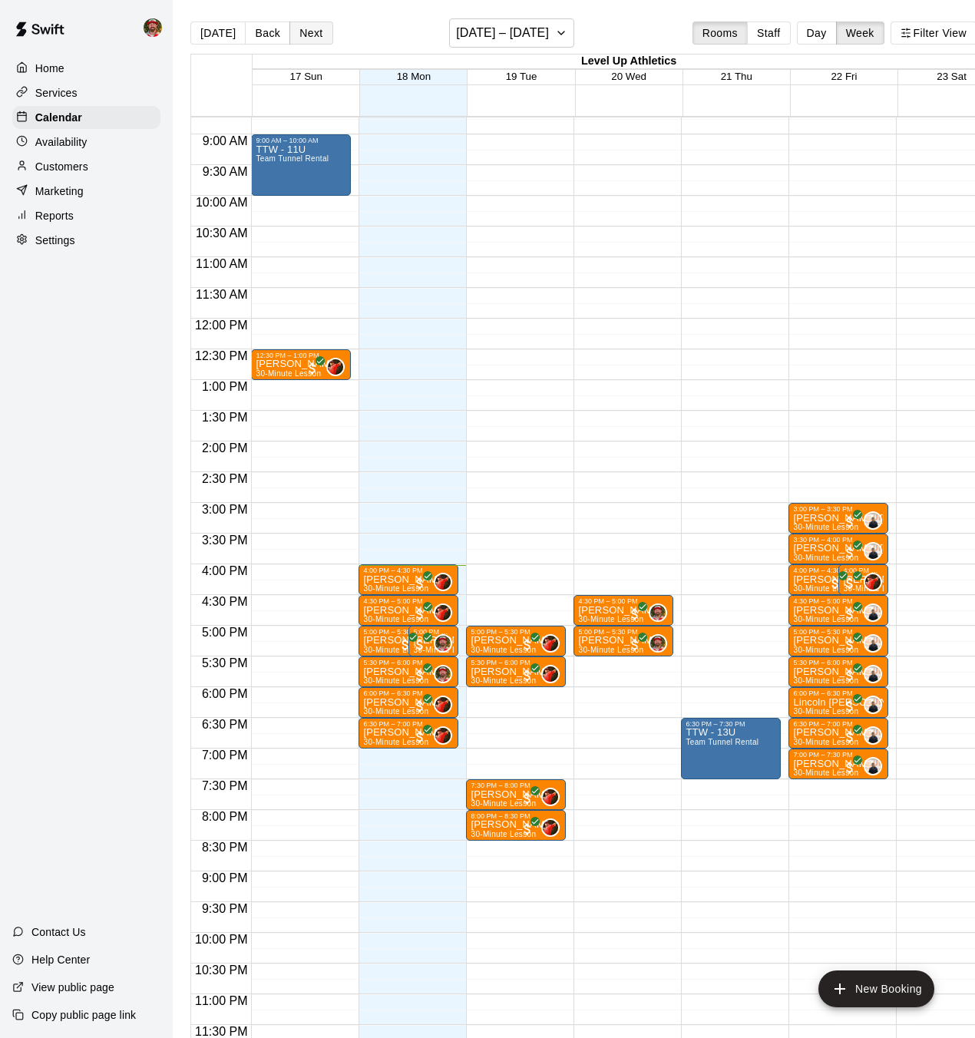
click at [306, 35] on button "Next" at bounding box center [310, 33] width 43 height 23
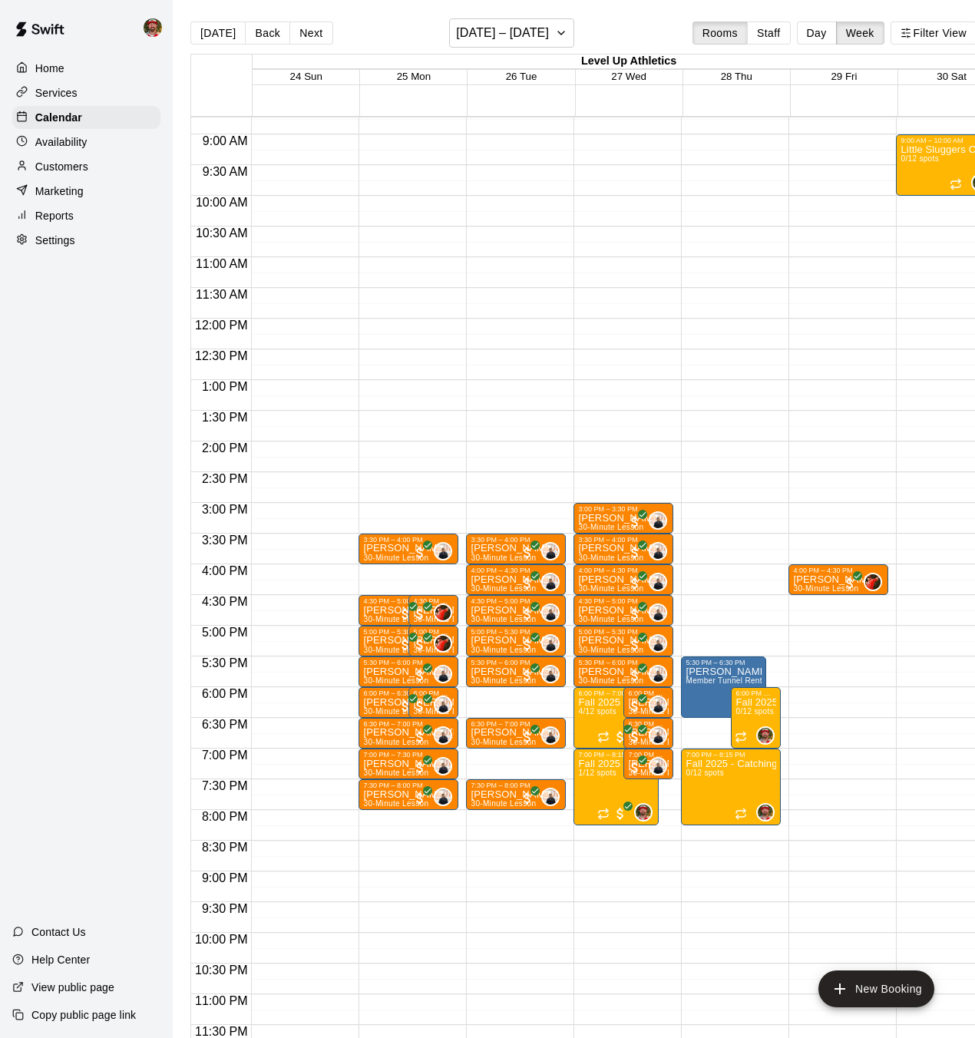
click at [622, 75] on span "27 Wed" at bounding box center [628, 77] width 35 height 12
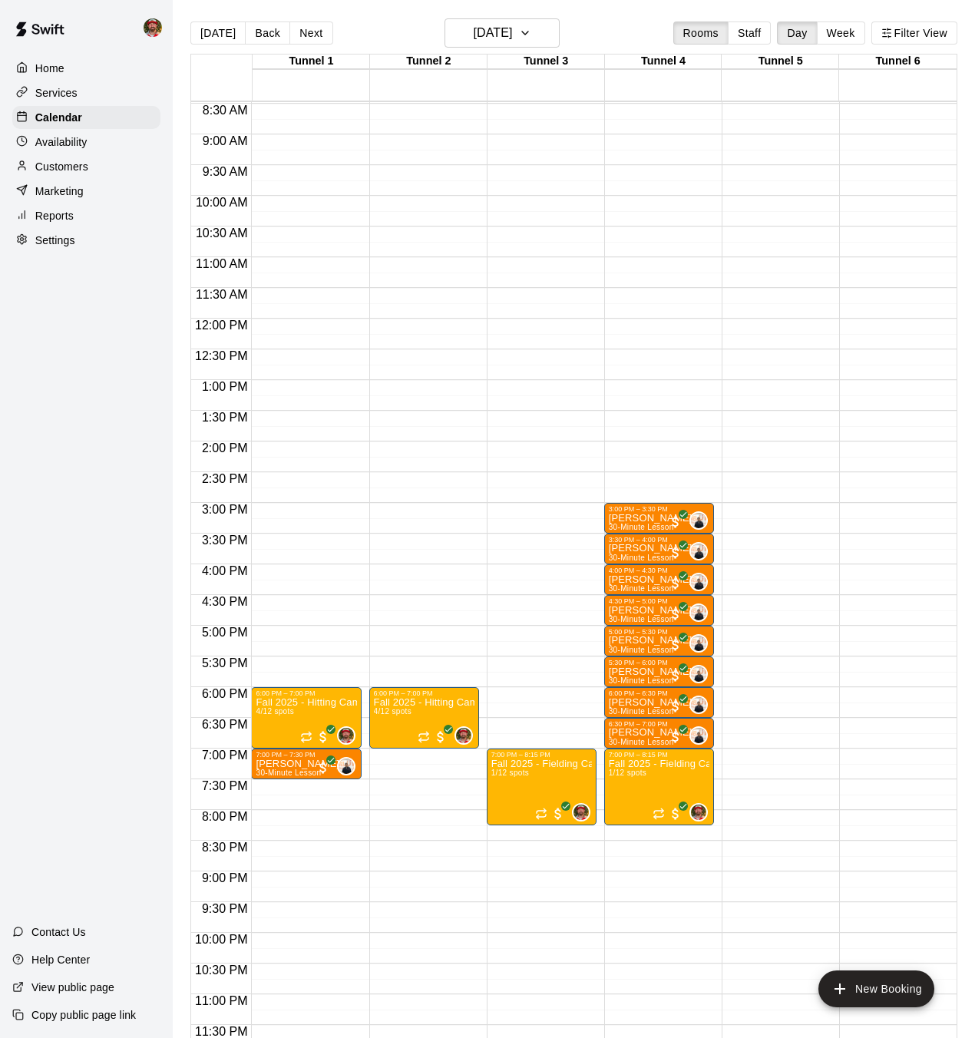
scroll to position [2, 0]
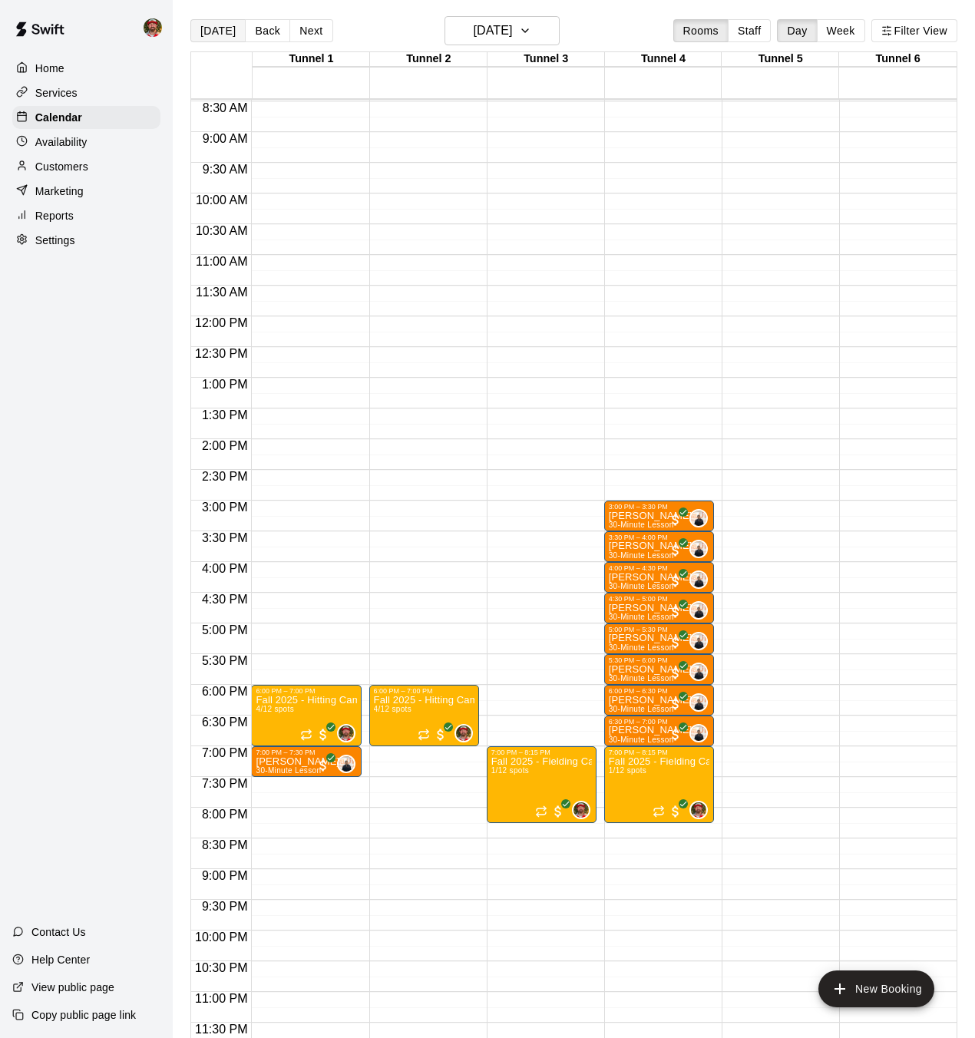
click at [219, 29] on button "[DATE]" at bounding box center [217, 30] width 55 height 23
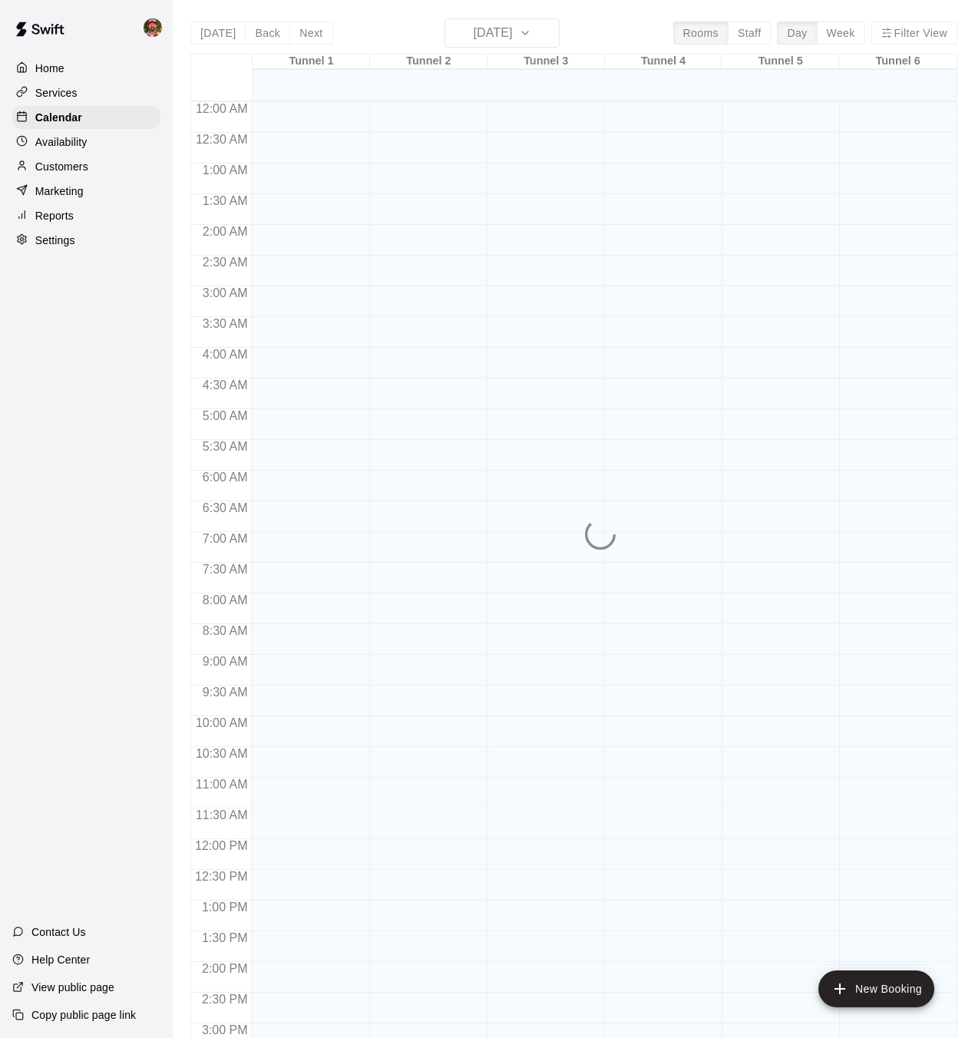
scroll to position [475, 0]
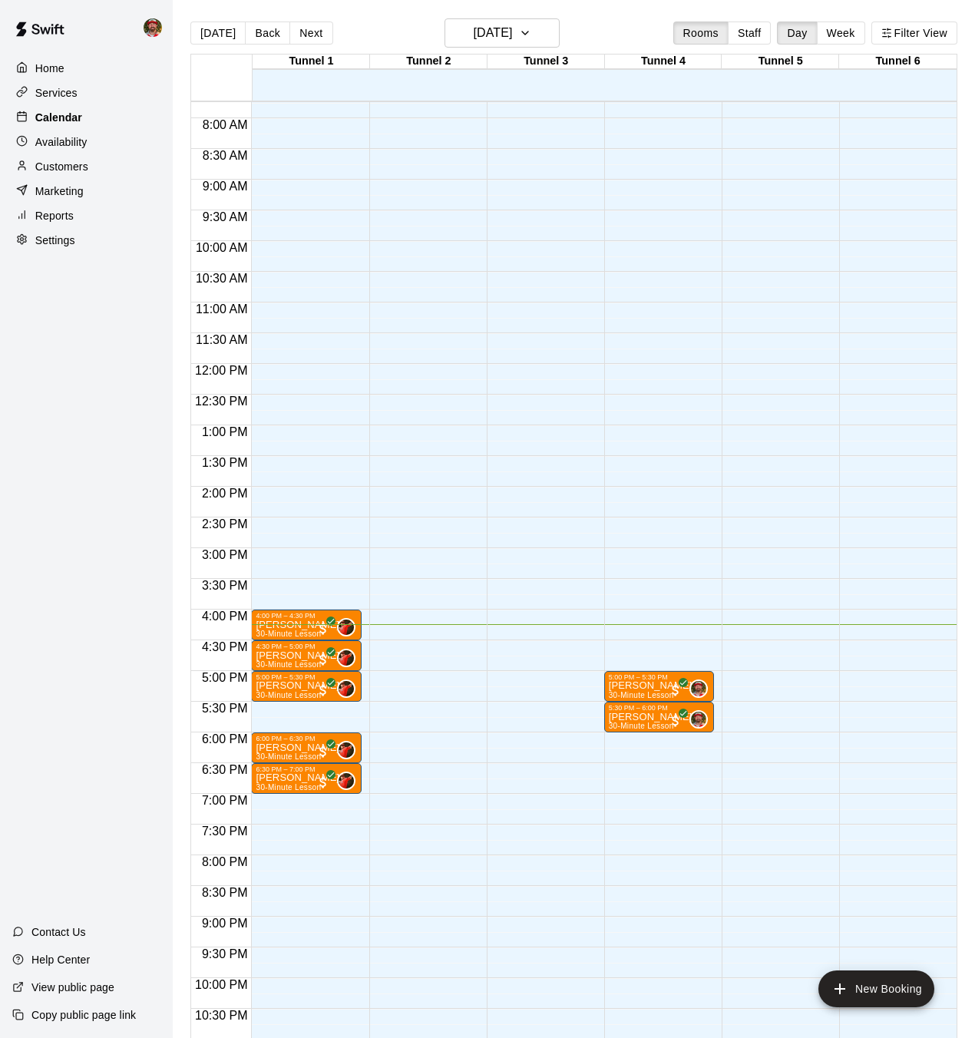
click at [74, 115] on p "Calendar" at bounding box center [58, 117] width 47 height 15
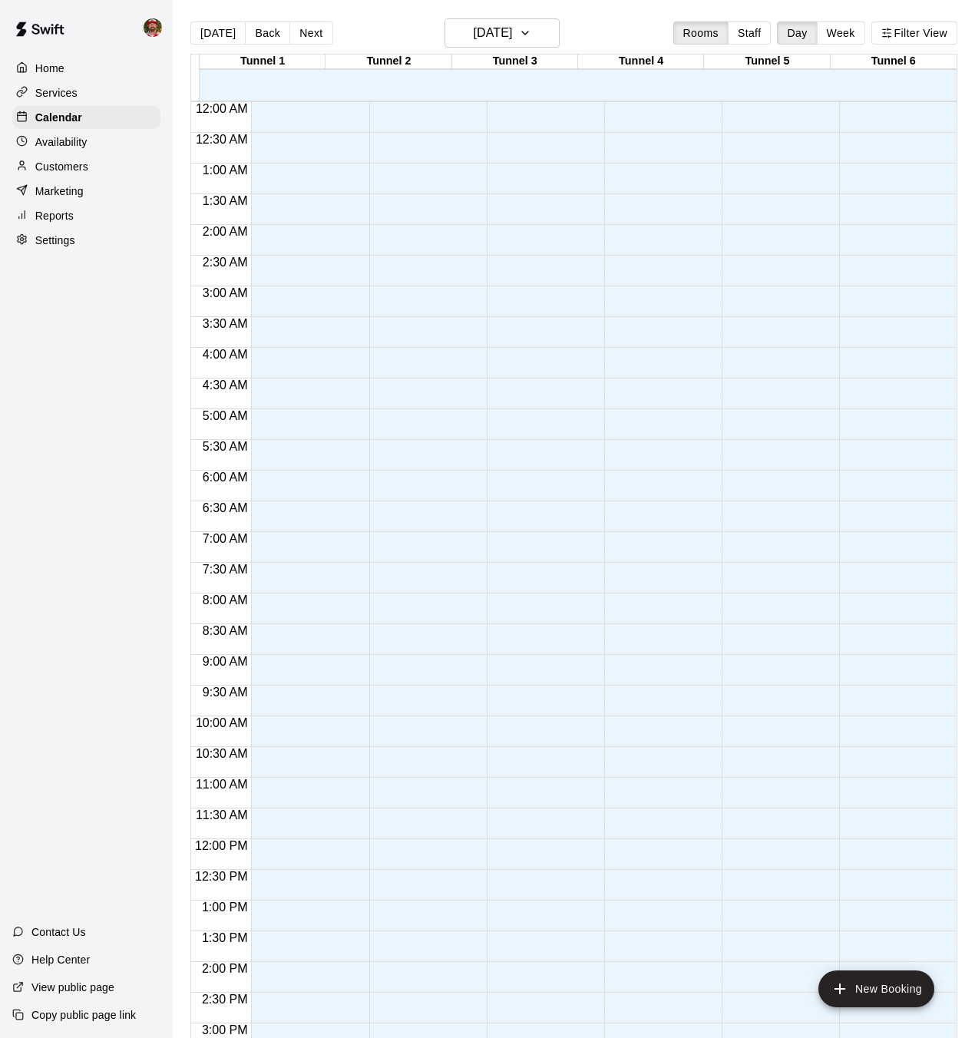
scroll to position [475, 0]
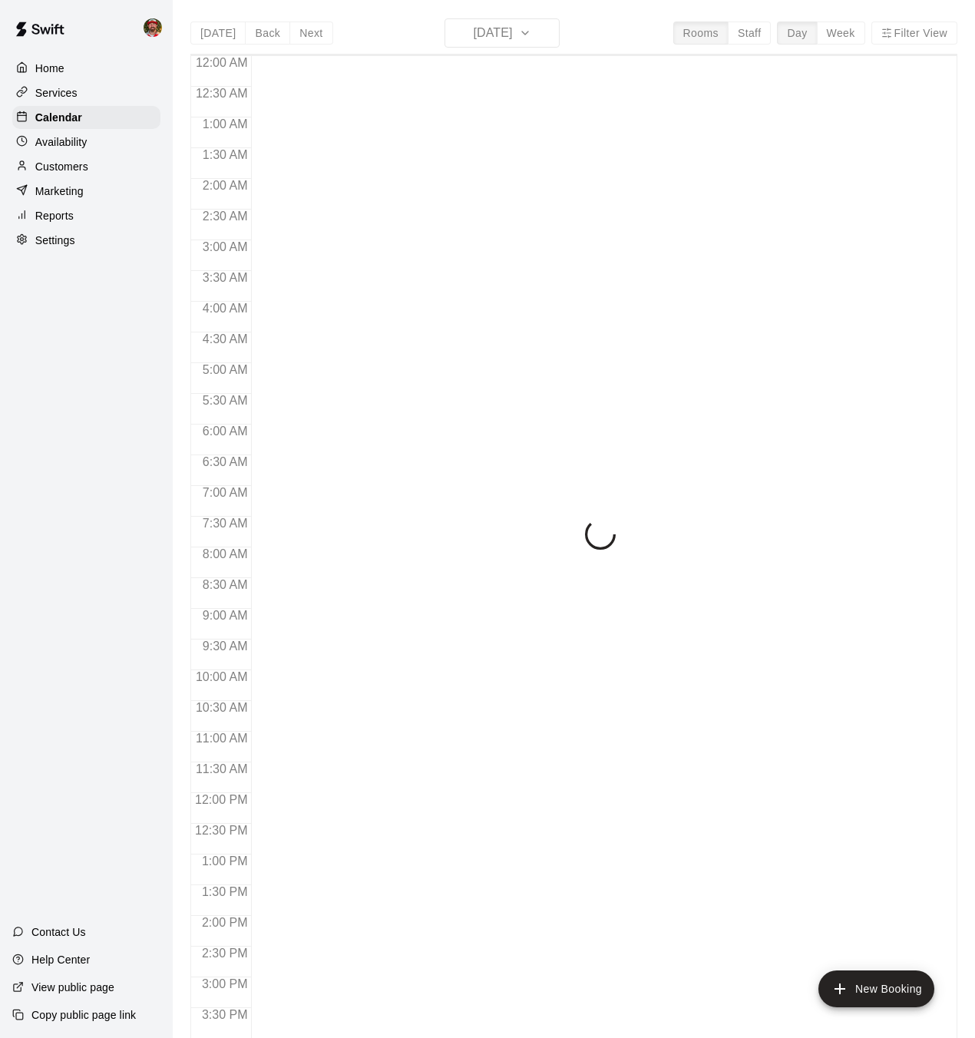
scroll to position [475, 0]
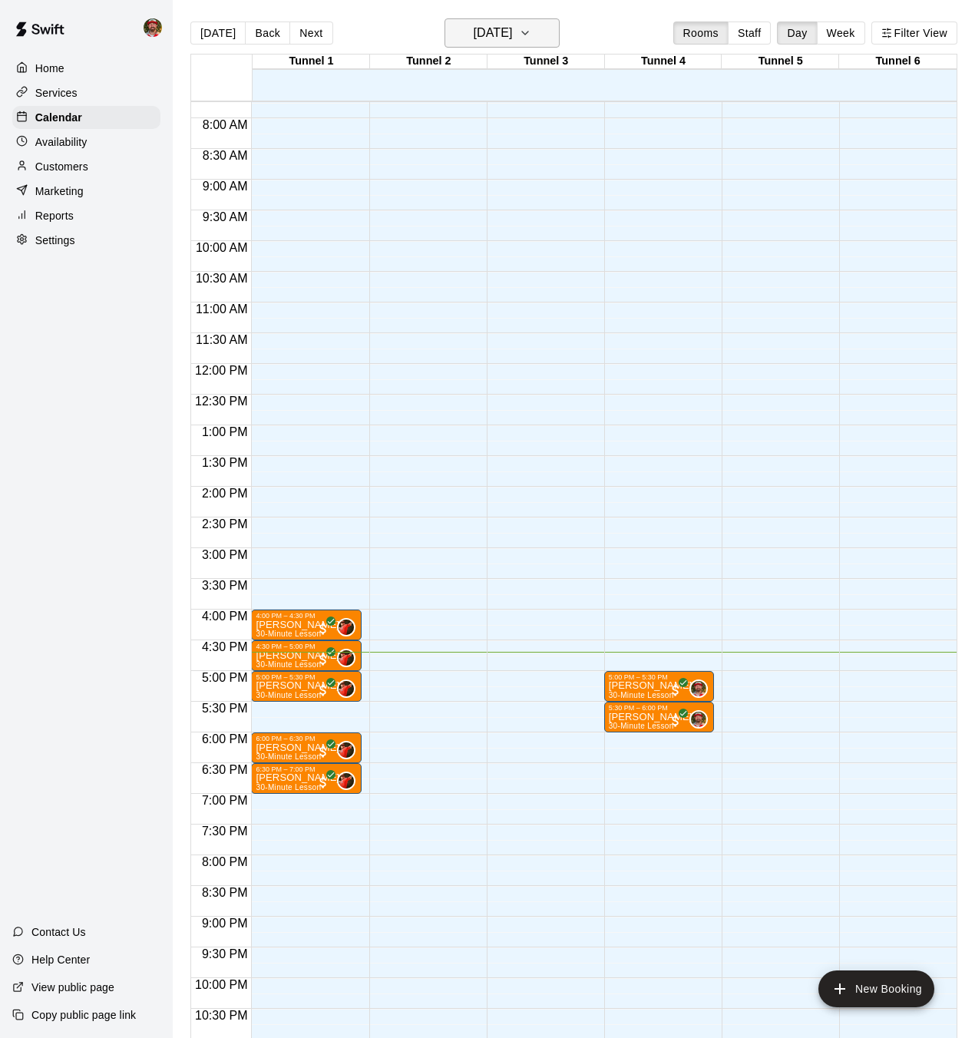
click at [481, 31] on h6 "[DATE]" at bounding box center [492, 33] width 39 height 22
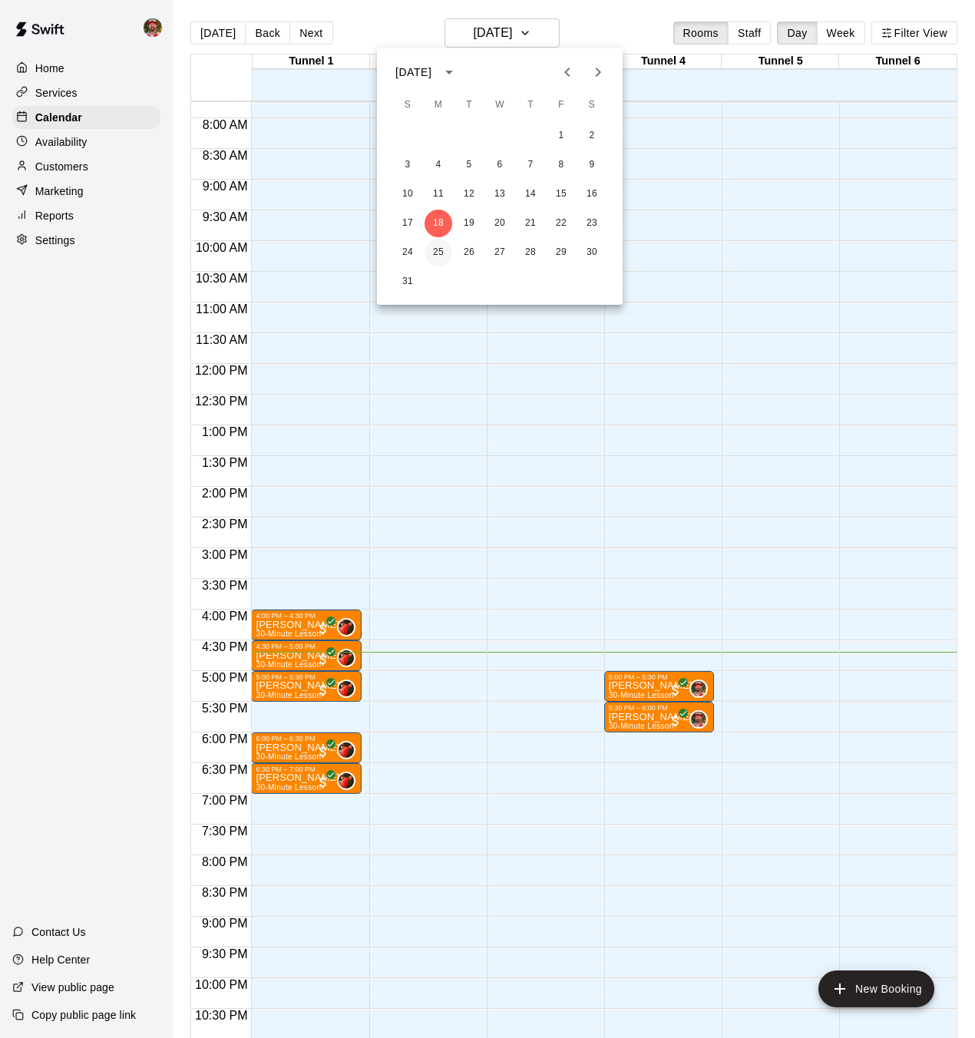
click at [439, 247] on button "25" at bounding box center [439, 253] width 28 height 28
